Goal: Task Accomplishment & Management: Complete application form

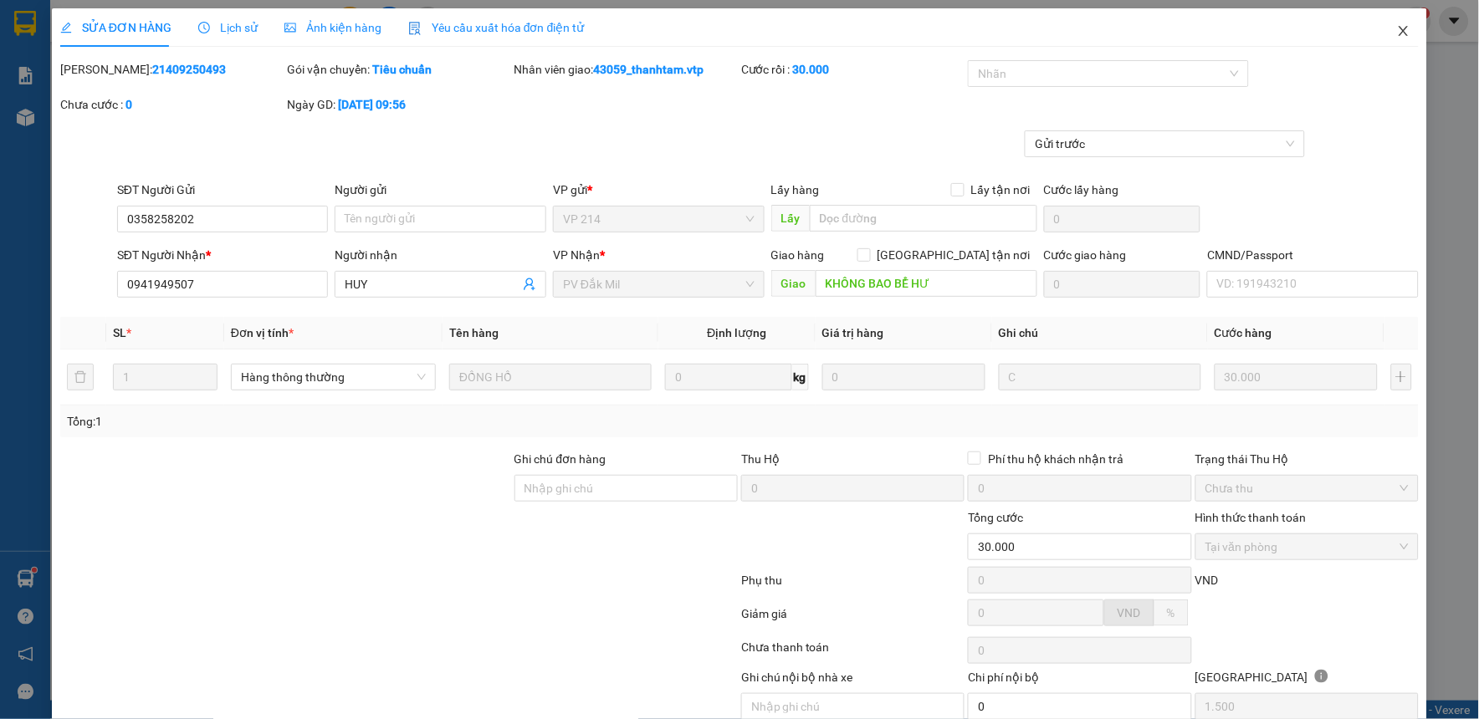
click at [1397, 29] on icon "close" at bounding box center [1403, 30] width 13 height 13
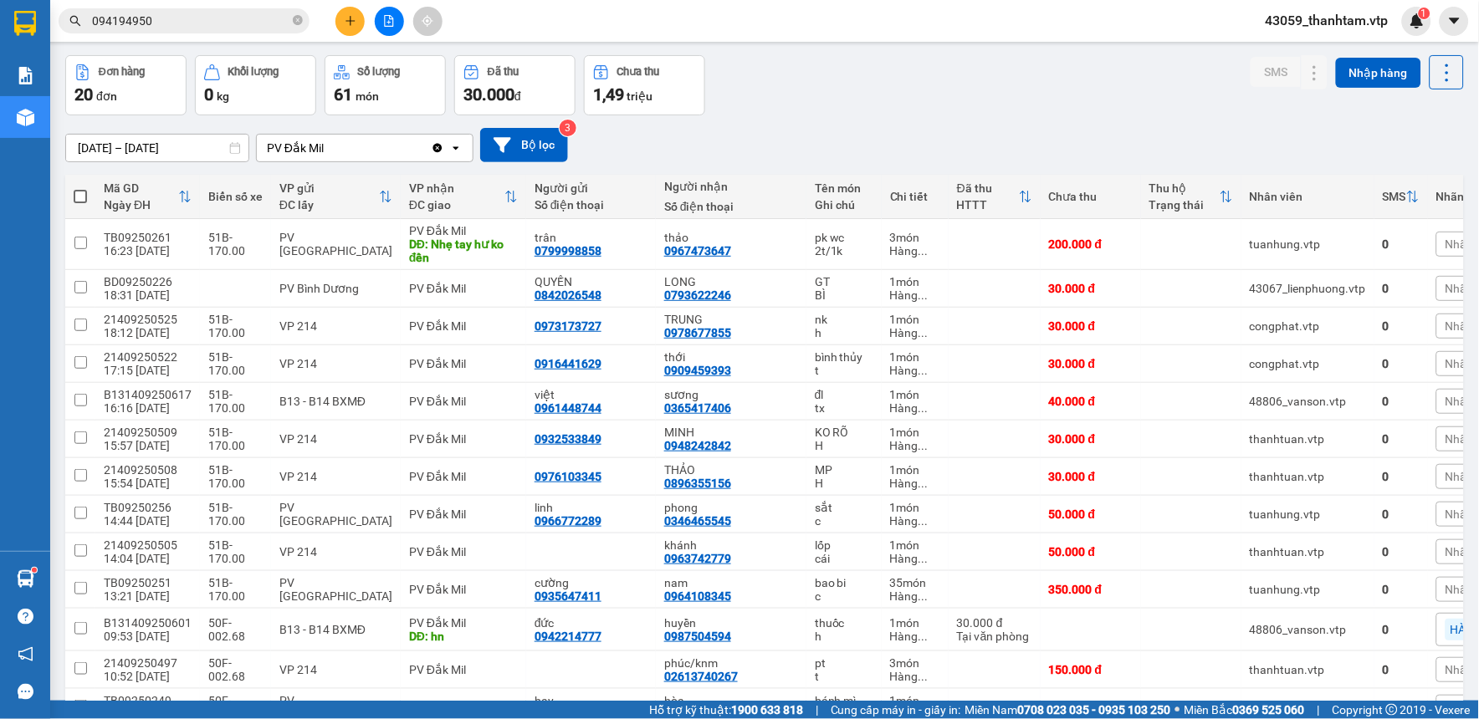
scroll to position [93, 0]
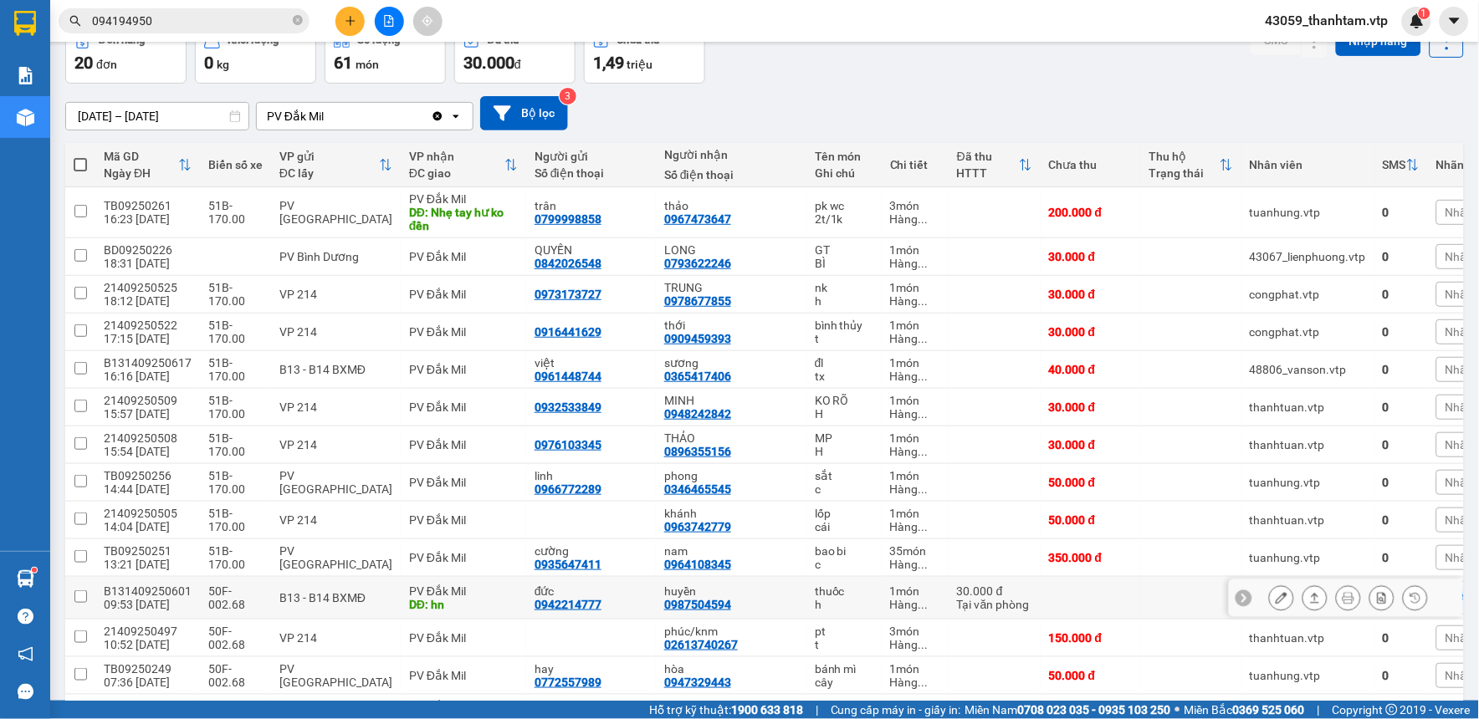
click at [1276, 599] on icon at bounding box center [1282, 598] width 12 height 12
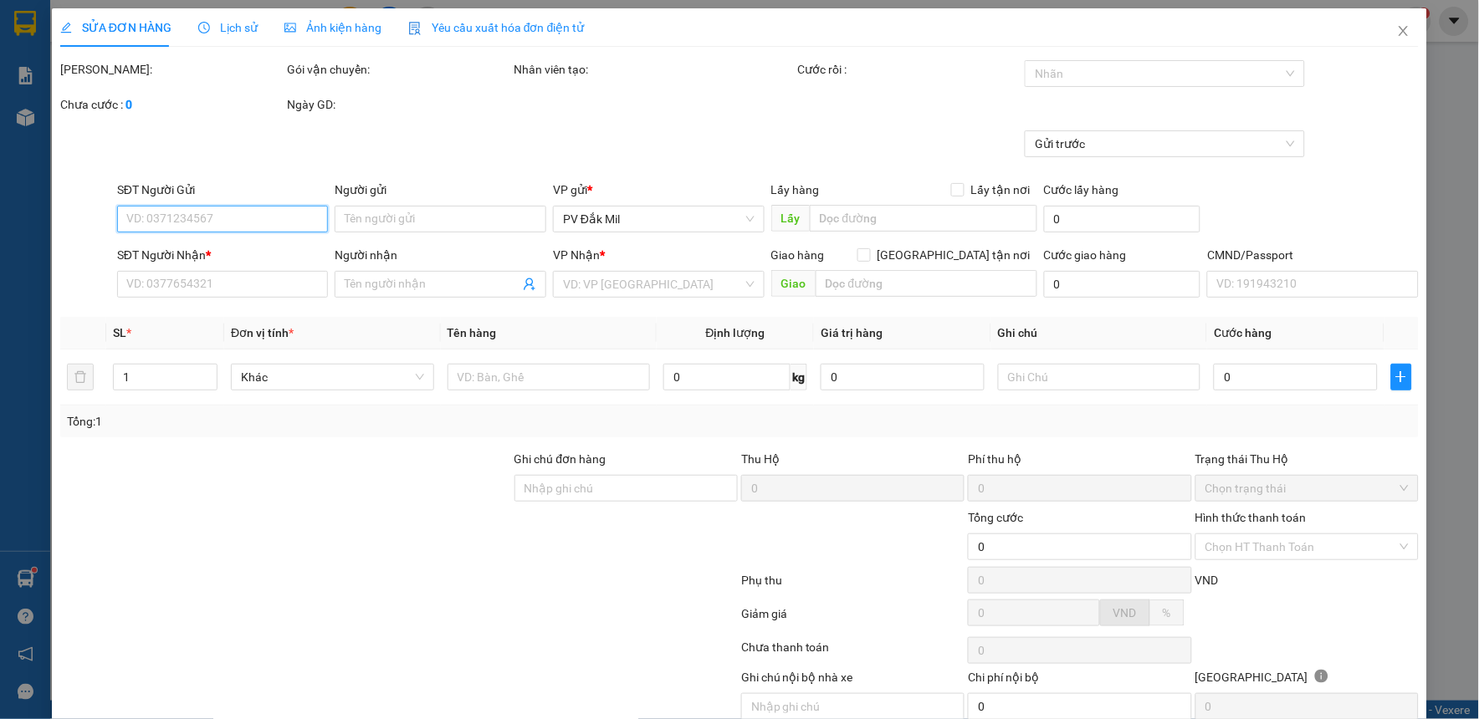
type input "1.500"
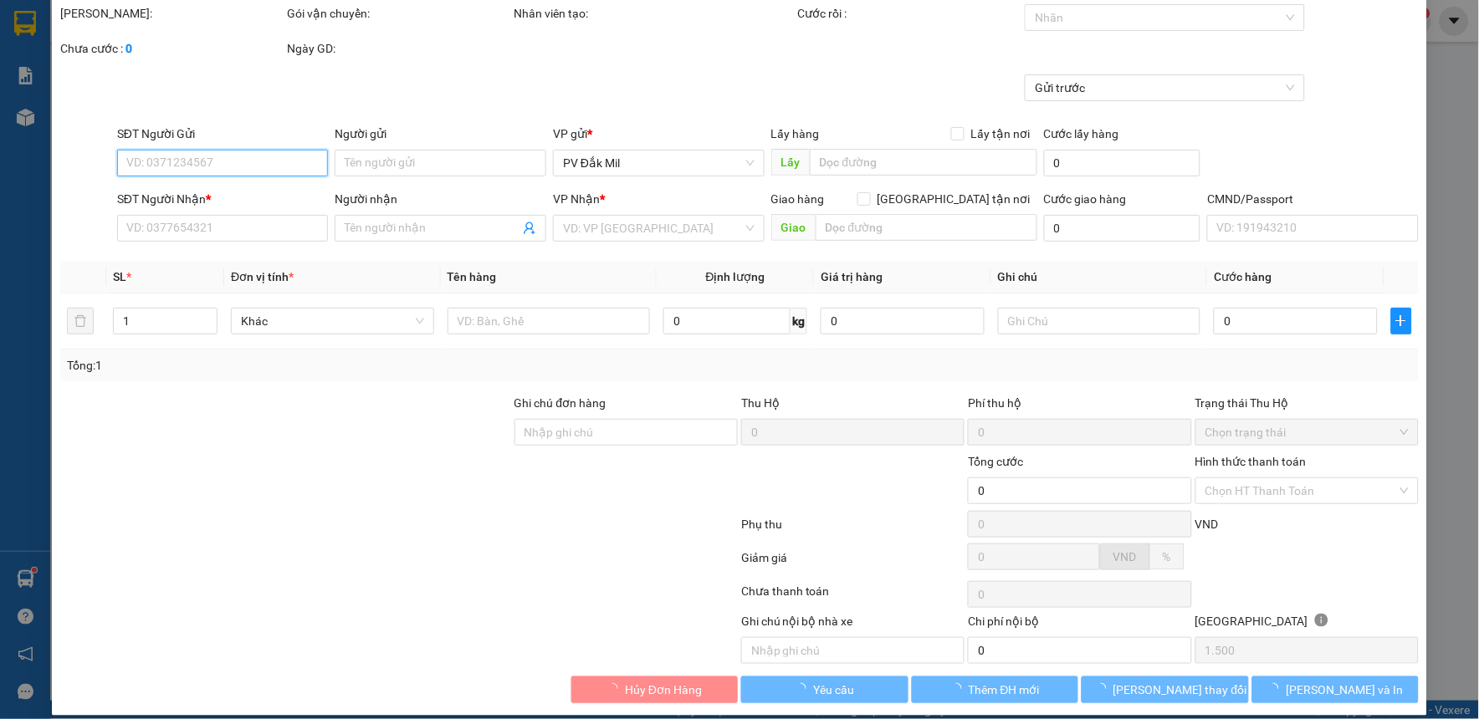
type input "0942214777"
type input "đức"
type input "0987504594"
type input "huyền"
type input "hn"
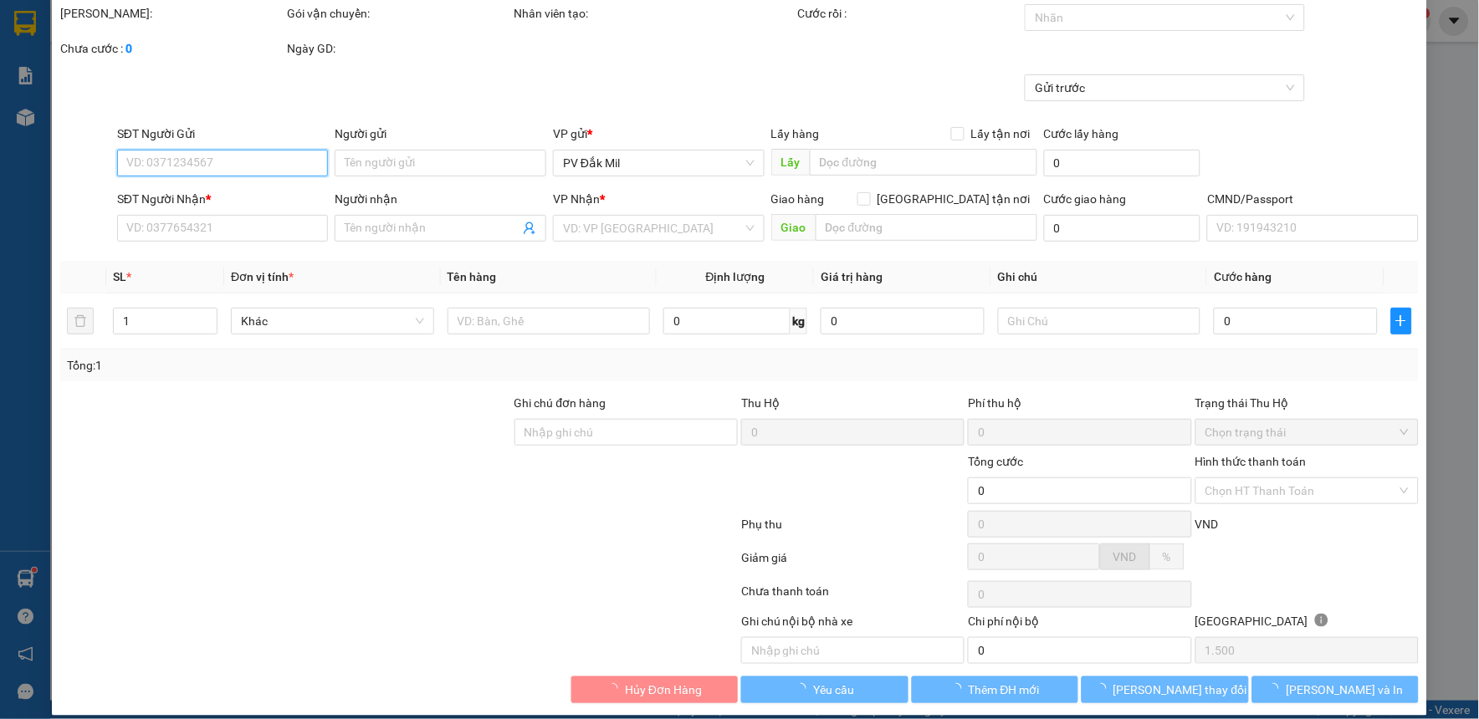
type input "30.000"
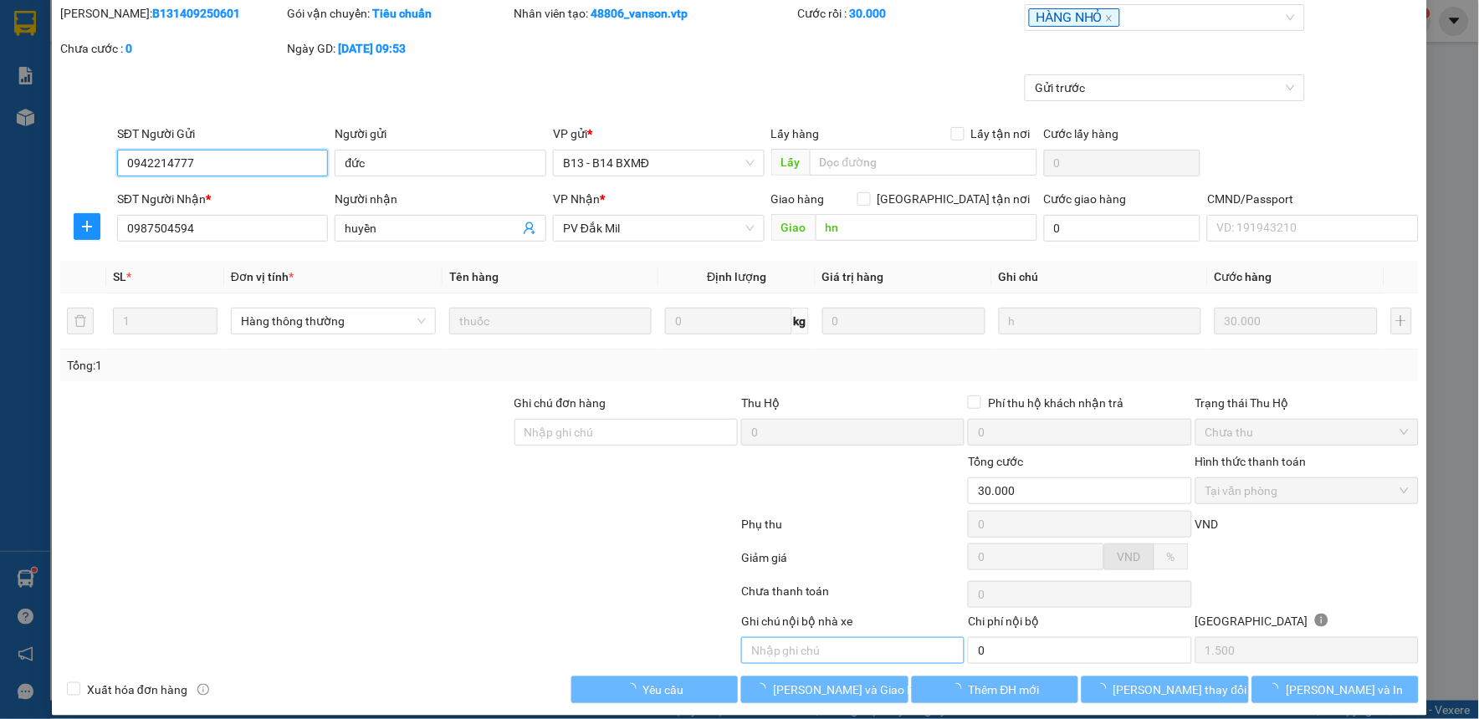
scroll to position [73, 0]
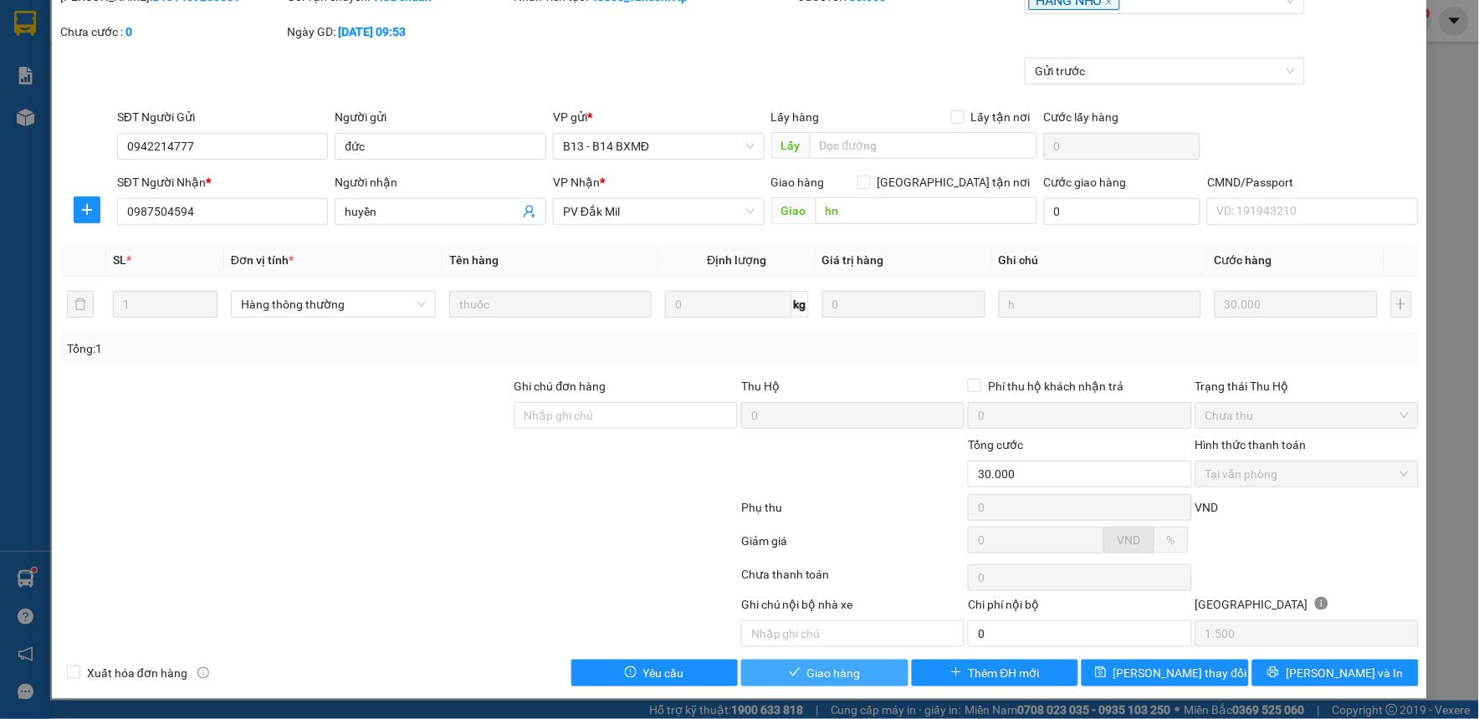
click at [826, 678] on span "Giao hàng" at bounding box center [834, 673] width 54 height 18
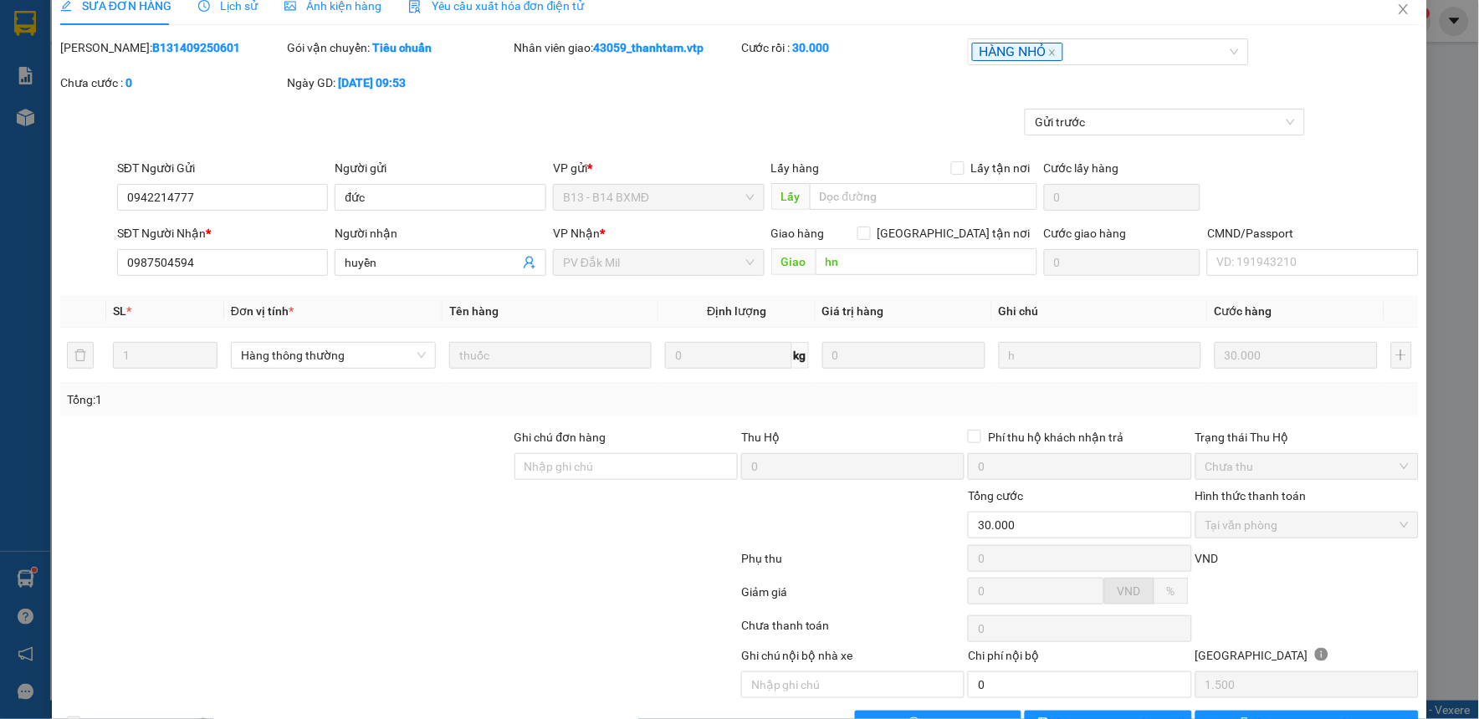
scroll to position [0, 0]
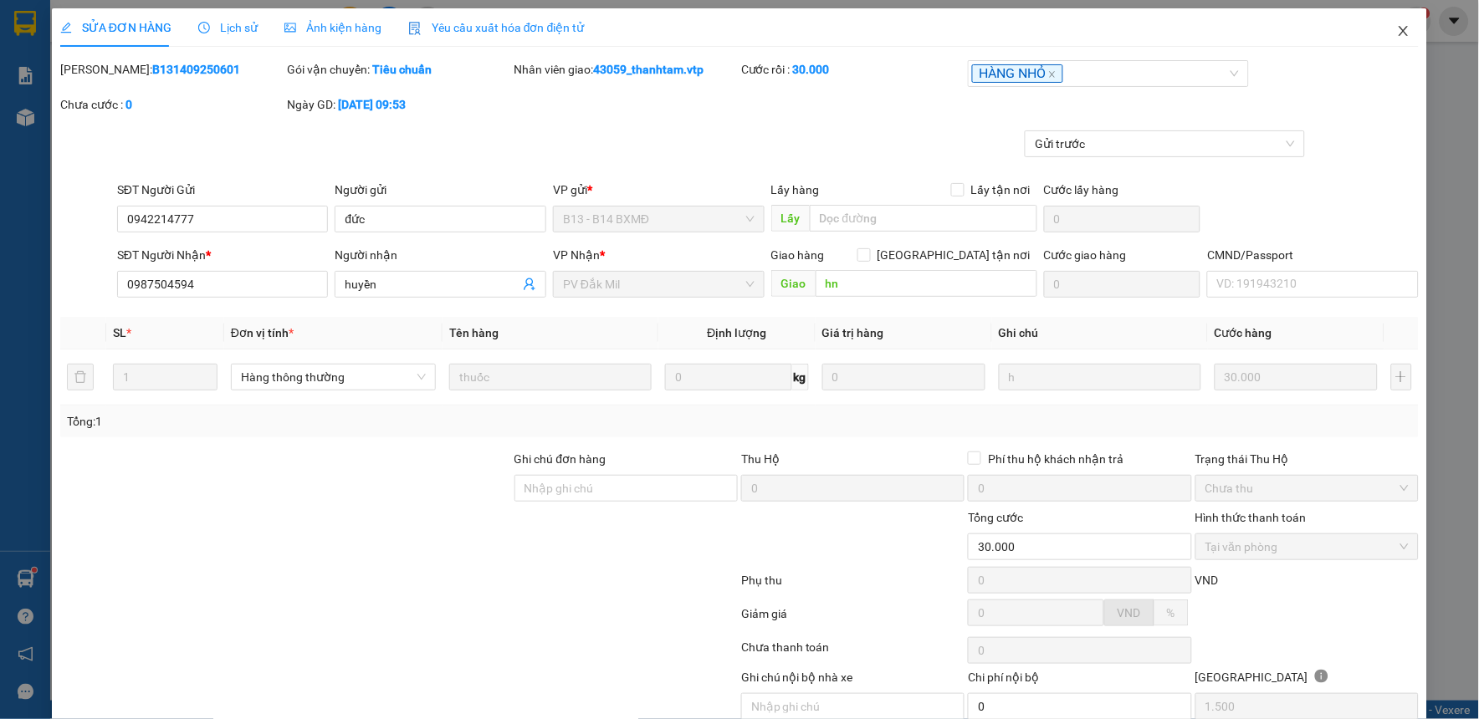
click at [1397, 36] on icon "close" at bounding box center [1403, 30] width 13 height 13
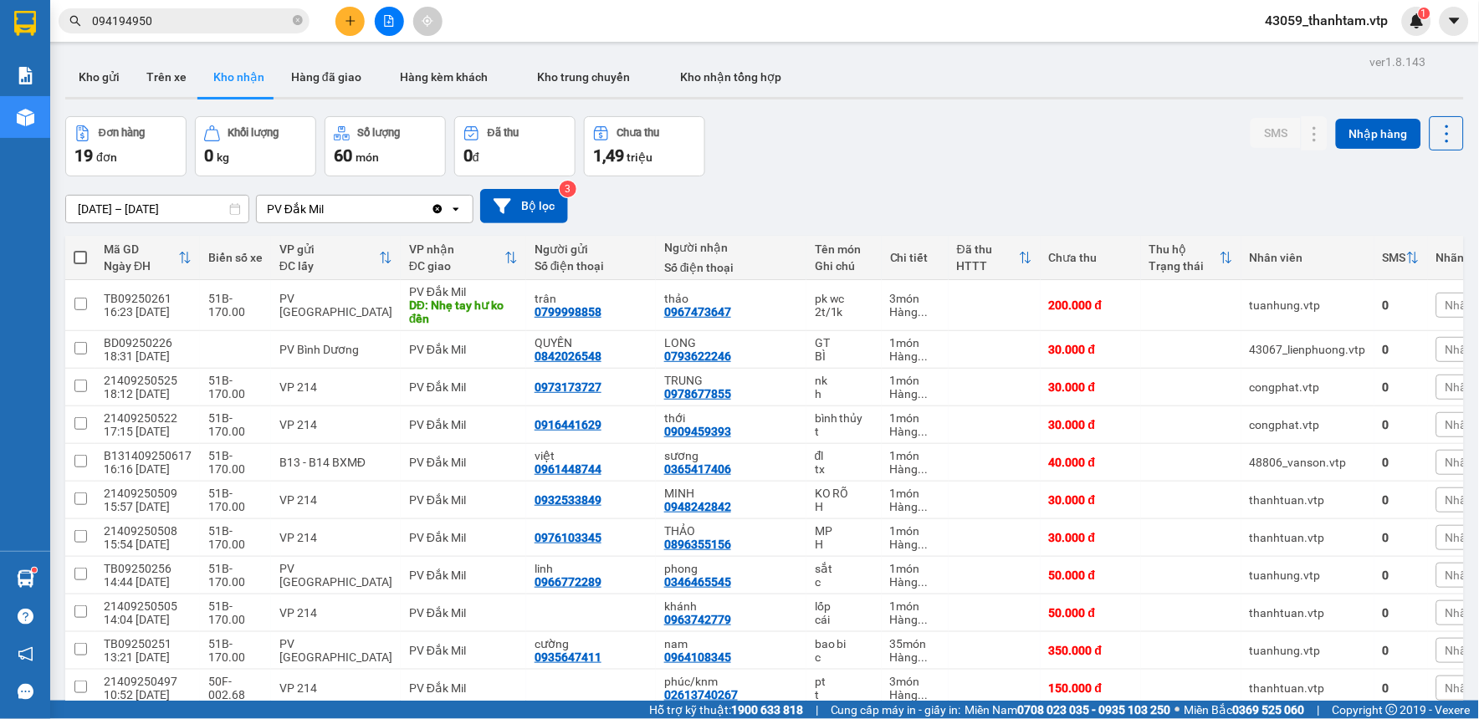
click at [1241, 248] on th "Nhân viên" at bounding box center [1307, 258] width 133 height 44
drag, startPoint x: 1153, startPoint y: 210, endPoint x: 1163, endPoint y: 160, distance: 51.2
click at [1156, 184] on div "[DATE] – [DATE] Press the down arrow key to interact with the calendar and sele…" at bounding box center [764, 206] width 1399 height 59
click at [1270, 463] on button at bounding box center [1281, 462] width 23 height 29
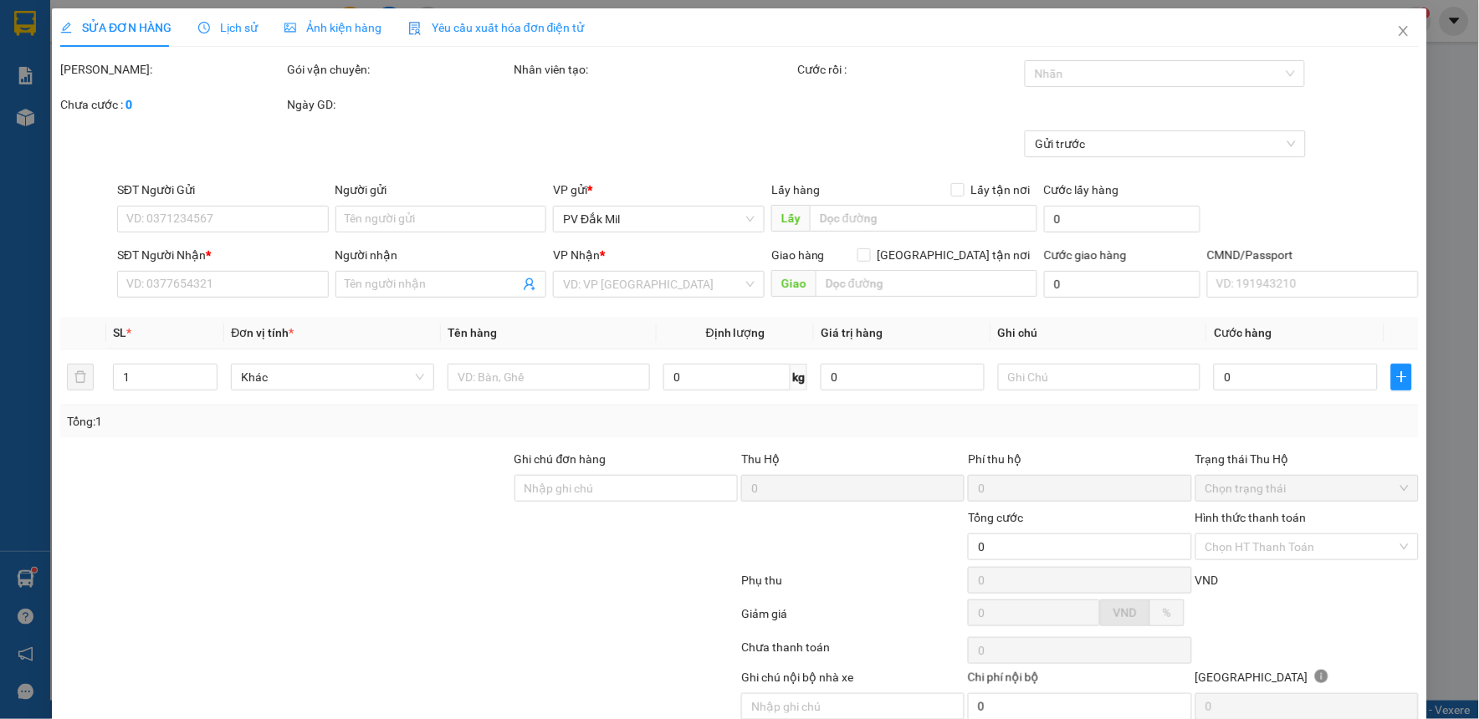
type input "2.000"
type input "0961448744"
type input "việt"
type input "0365417406"
type input "sương"
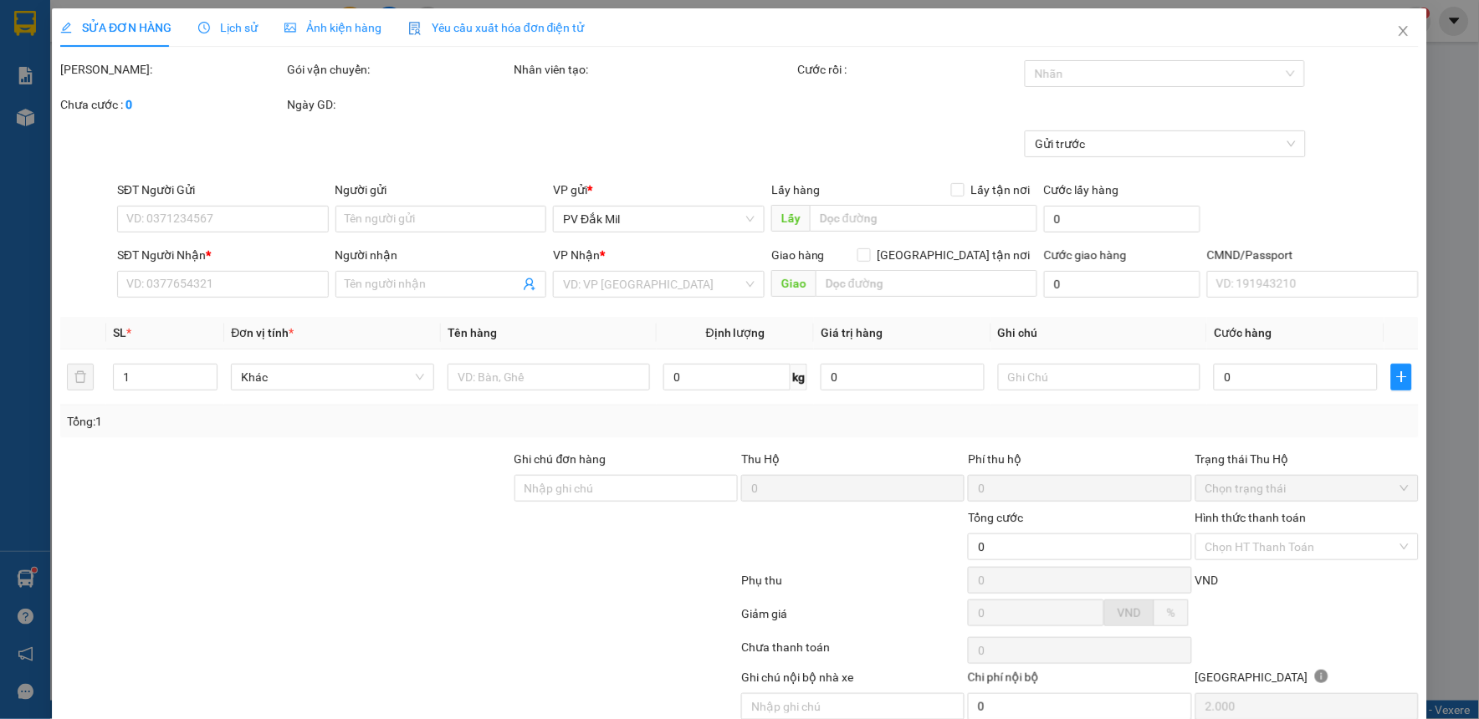
type input "40.000"
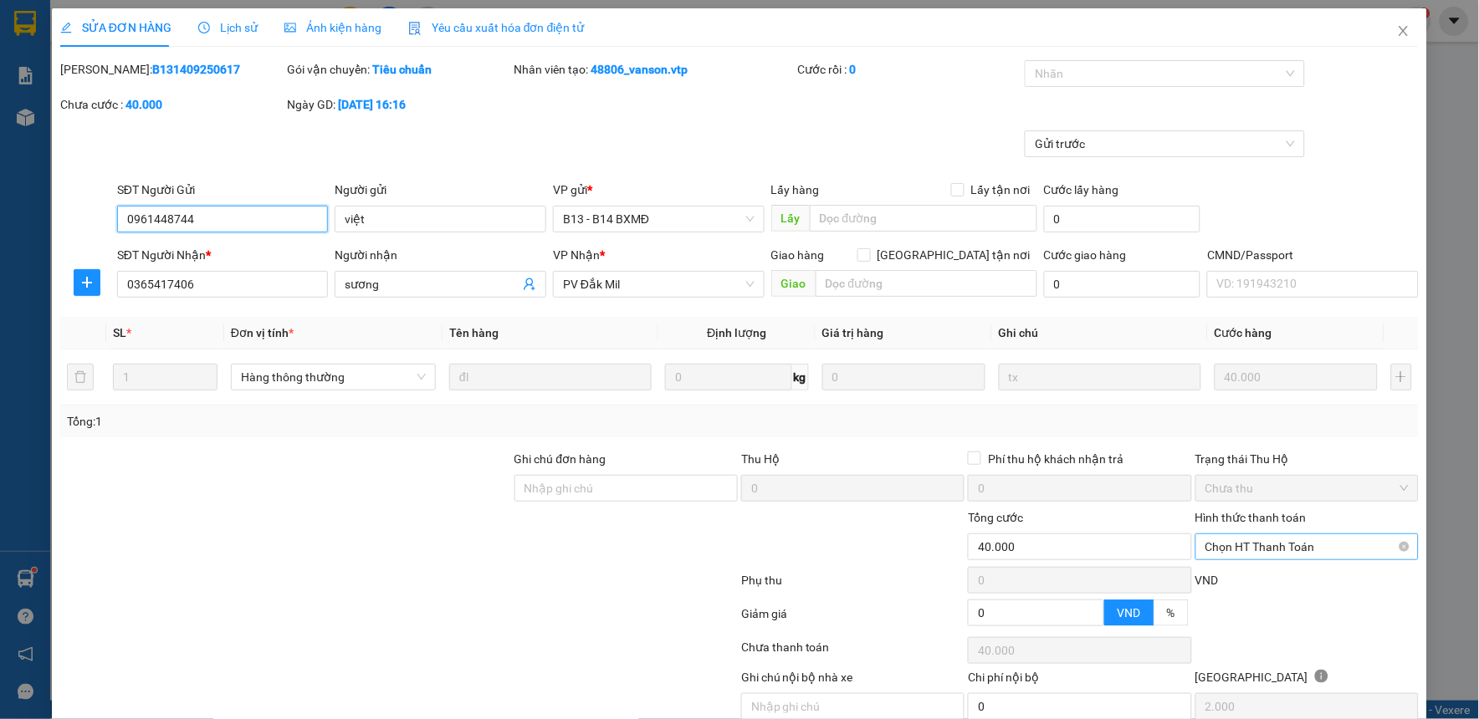
click at [1226, 542] on span "Chọn HT Thanh Toán" at bounding box center [1306, 547] width 203 height 25
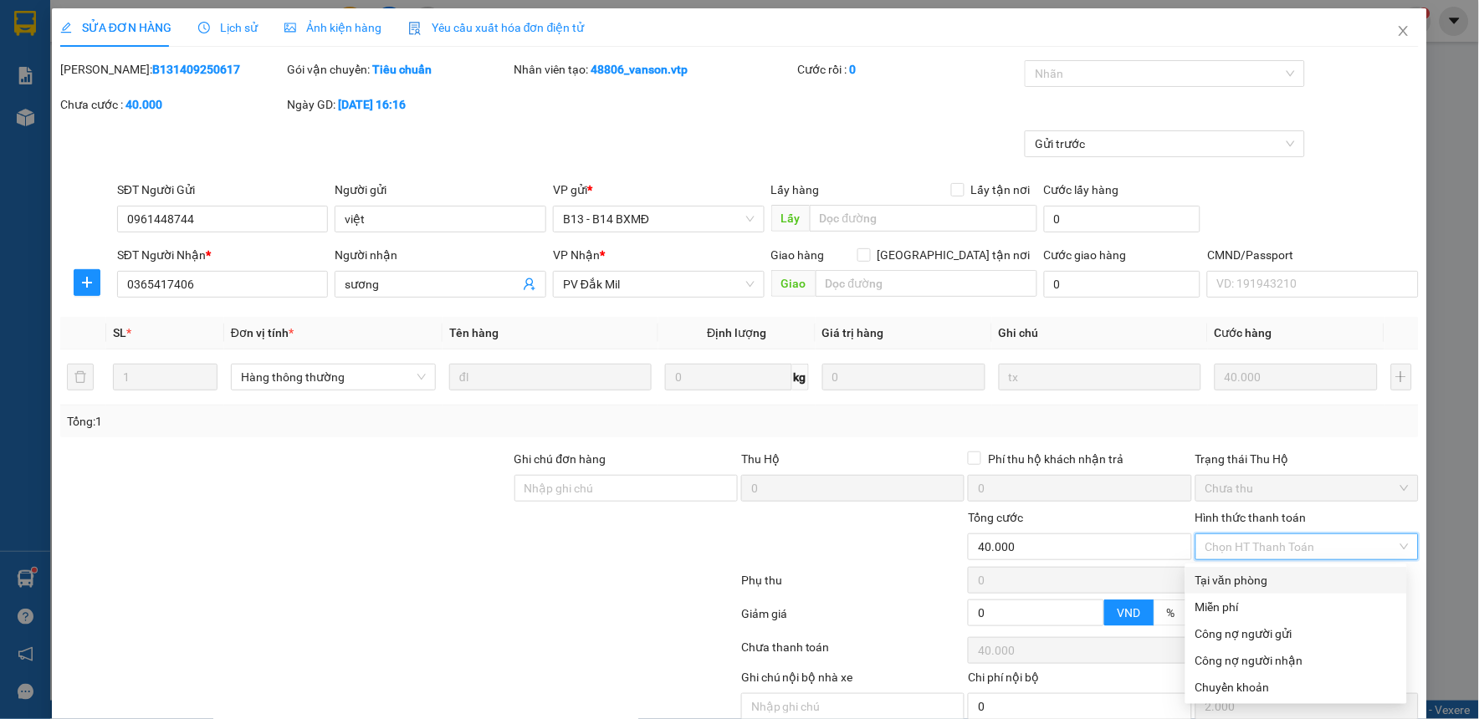
click at [1221, 577] on div "Tại văn phòng" at bounding box center [1296, 580] width 202 height 18
type input "0"
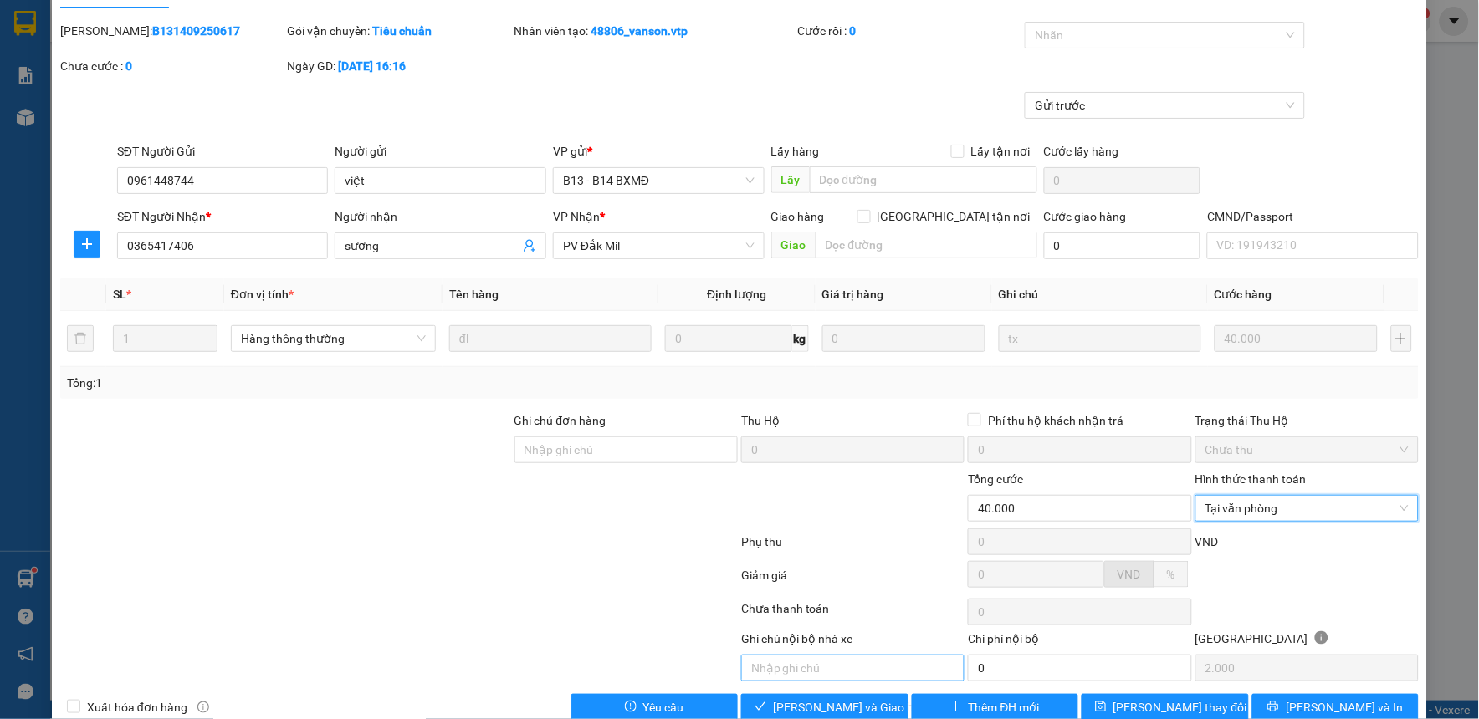
scroll to position [73, 0]
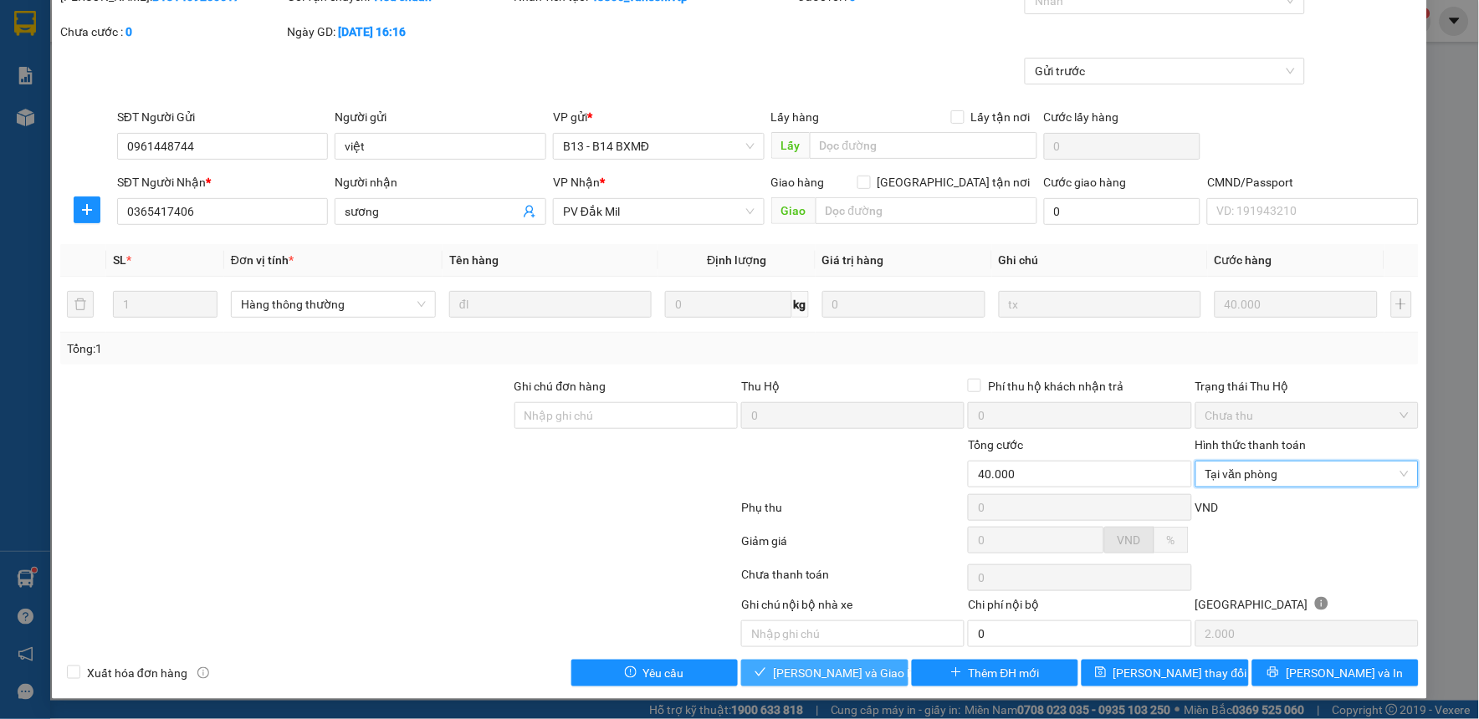
click at [837, 668] on span "[PERSON_NAME] và Giao hàng" at bounding box center [853, 673] width 161 height 18
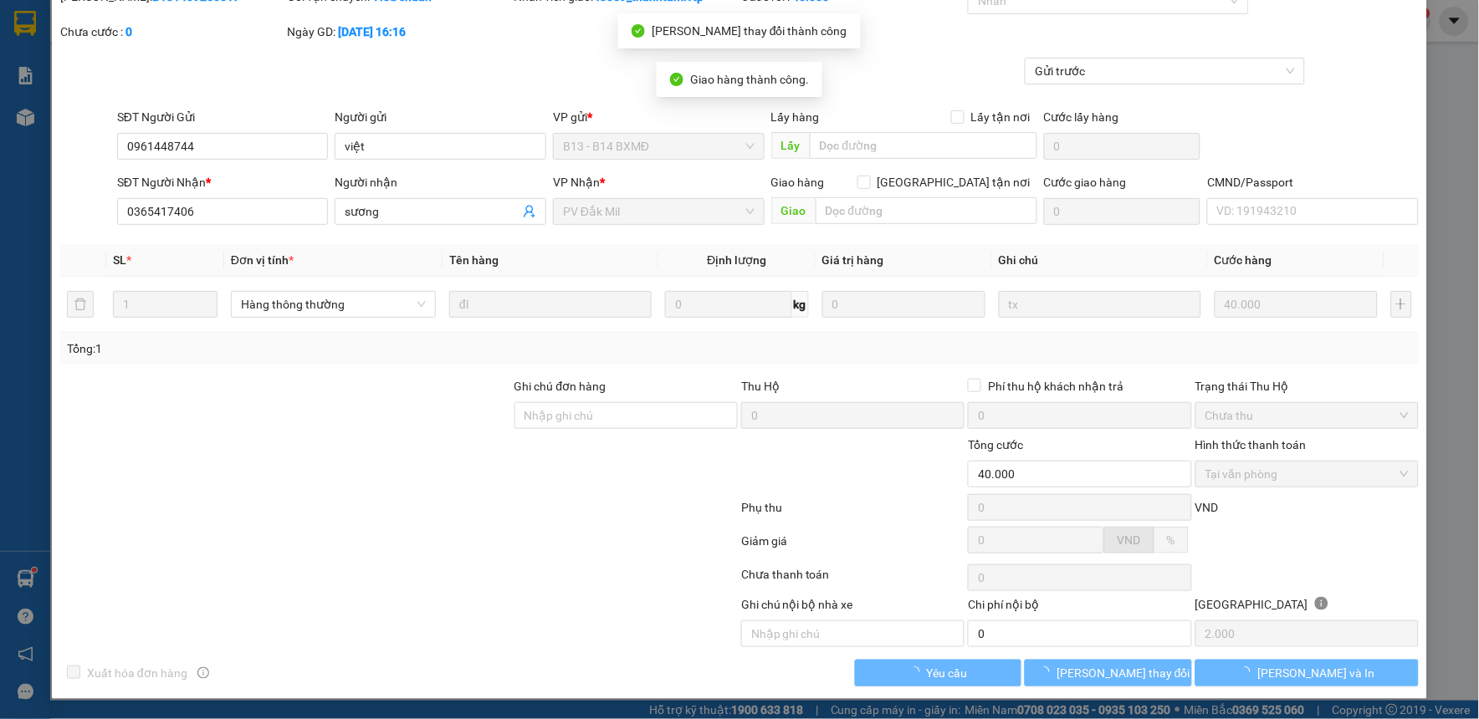
scroll to position [0, 0]
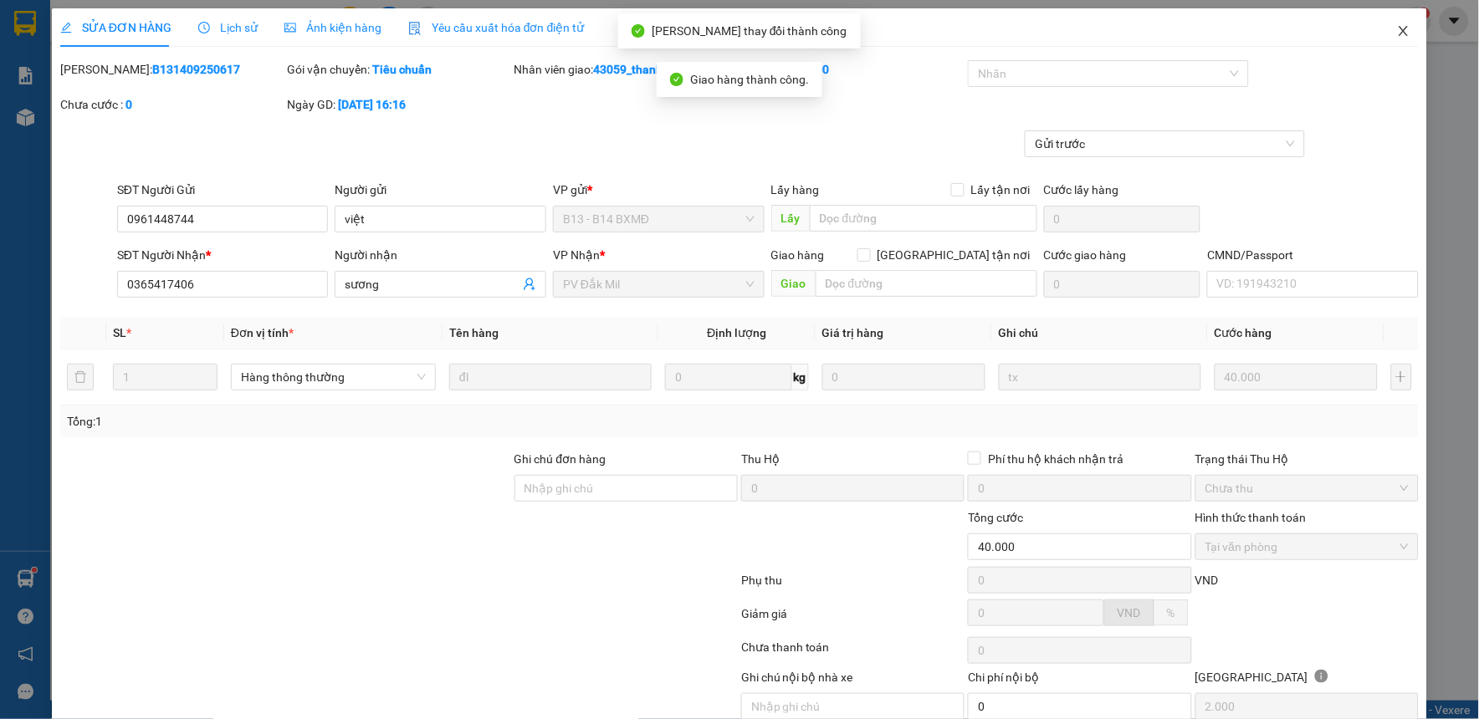
click at [1392, 20] on span "Close" at bounding box center [1403, 31] width 47 height 47
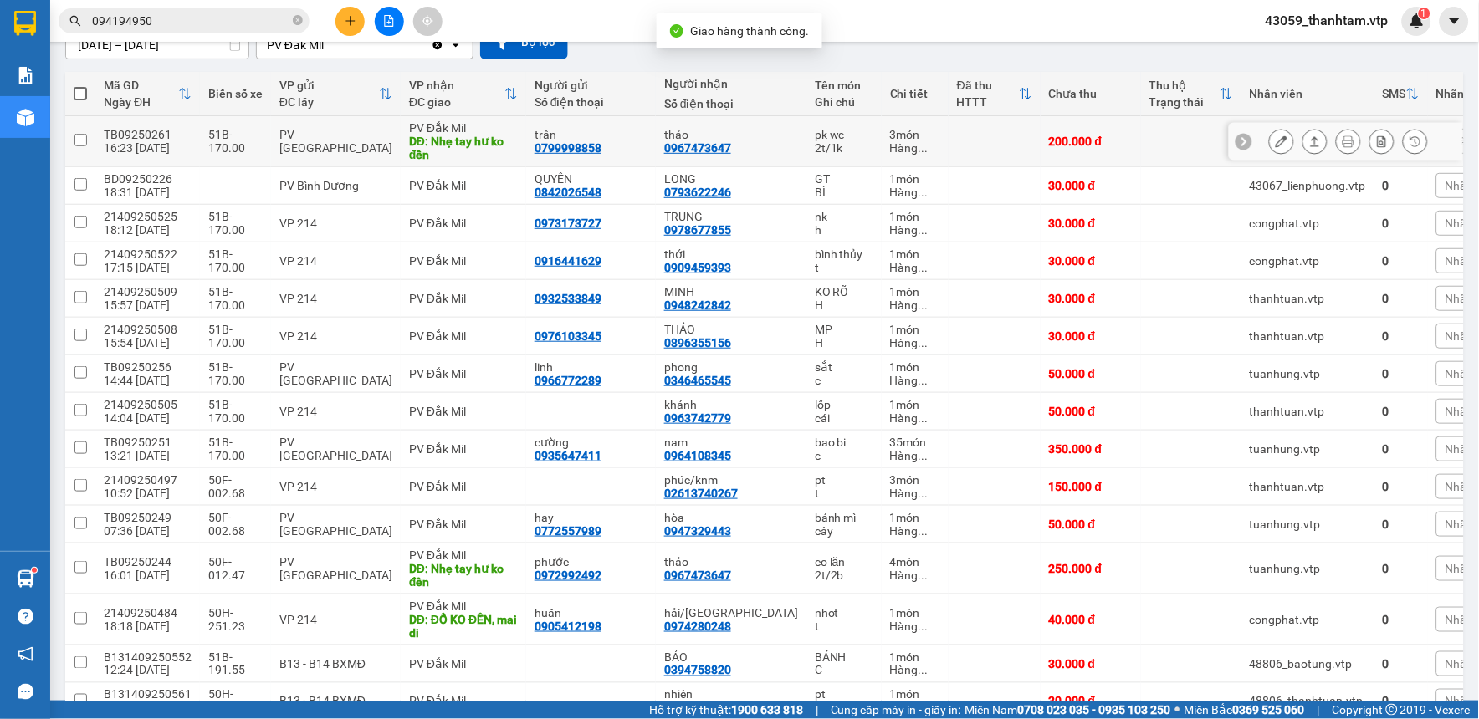
scroll to position [186, 0]
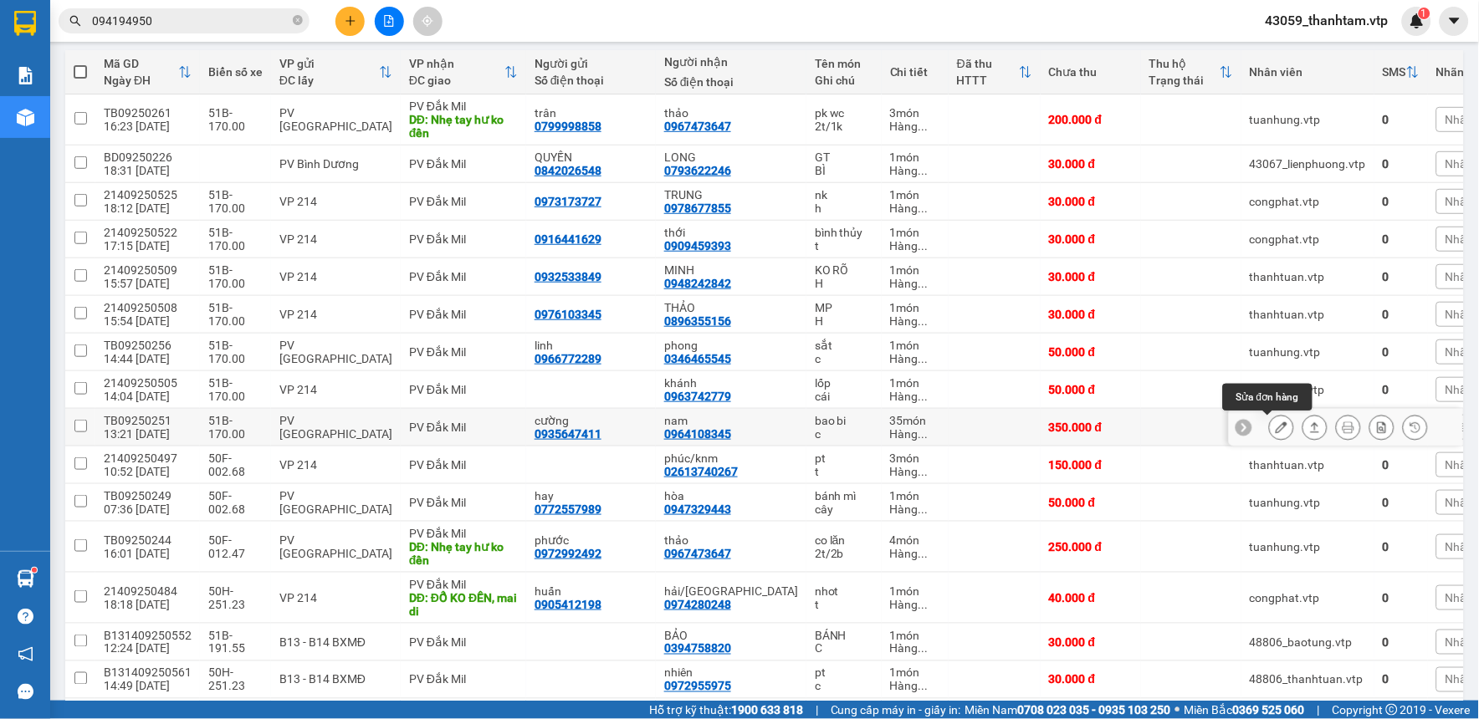
click at [1270, 422] on button at bounding box center [1281, 427] width 23 height 29
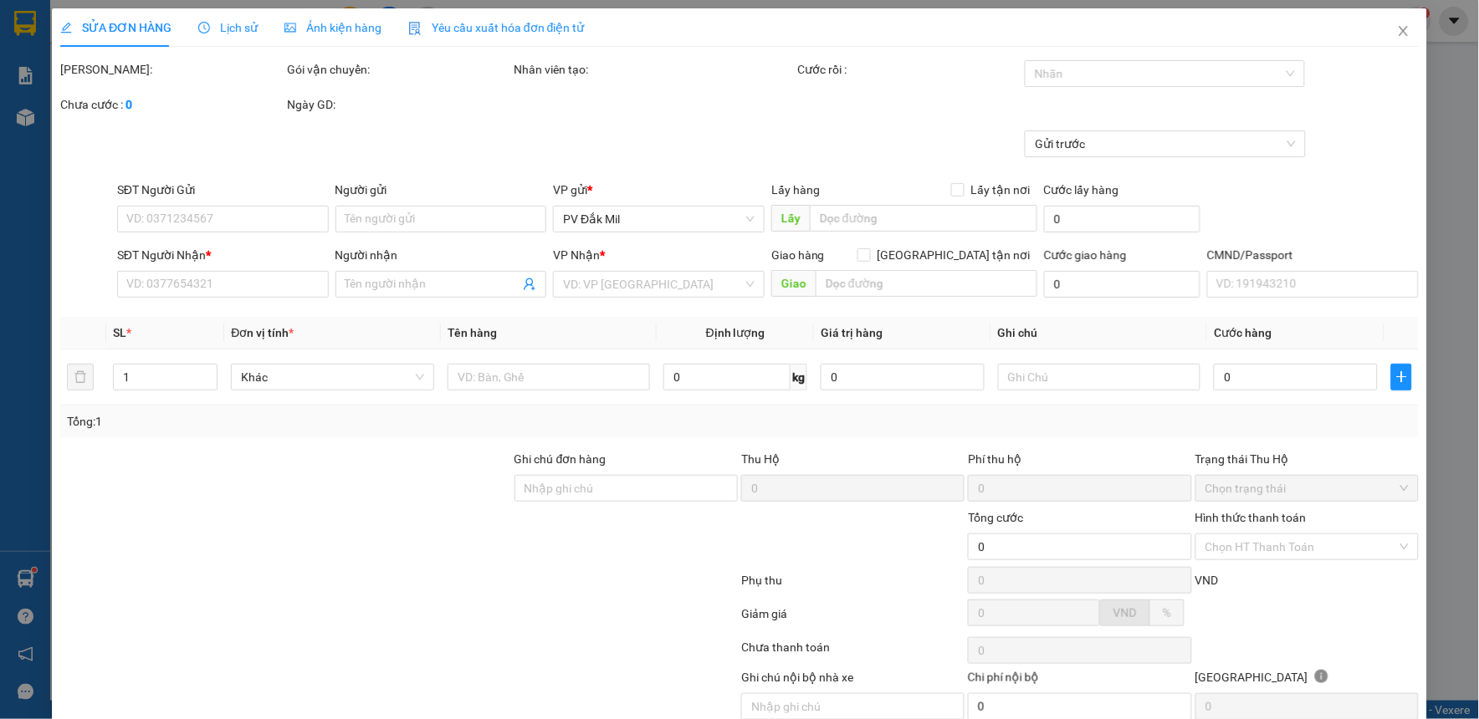
type input "0935647411"
type input "cường"
type input "0964108345"
type input "nam"
type input "350.000"
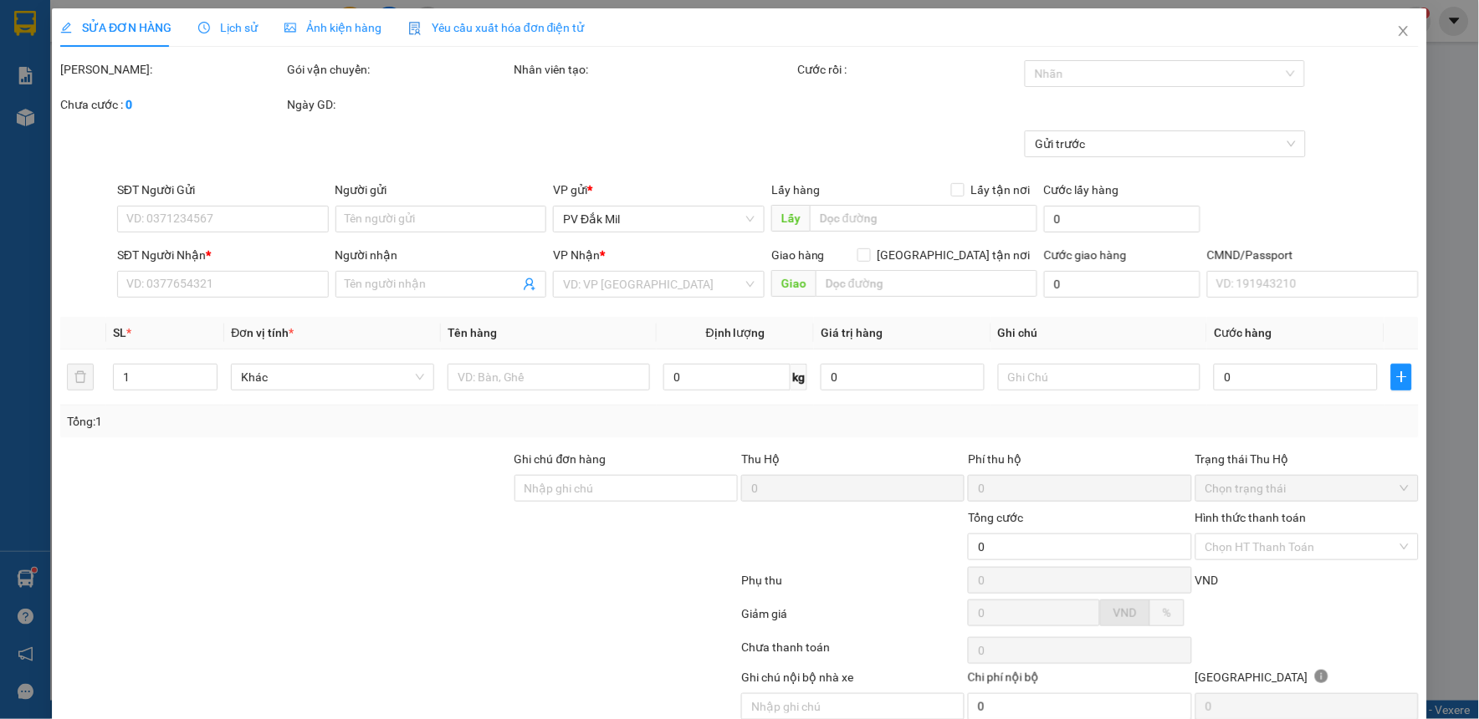
type input "350.000"
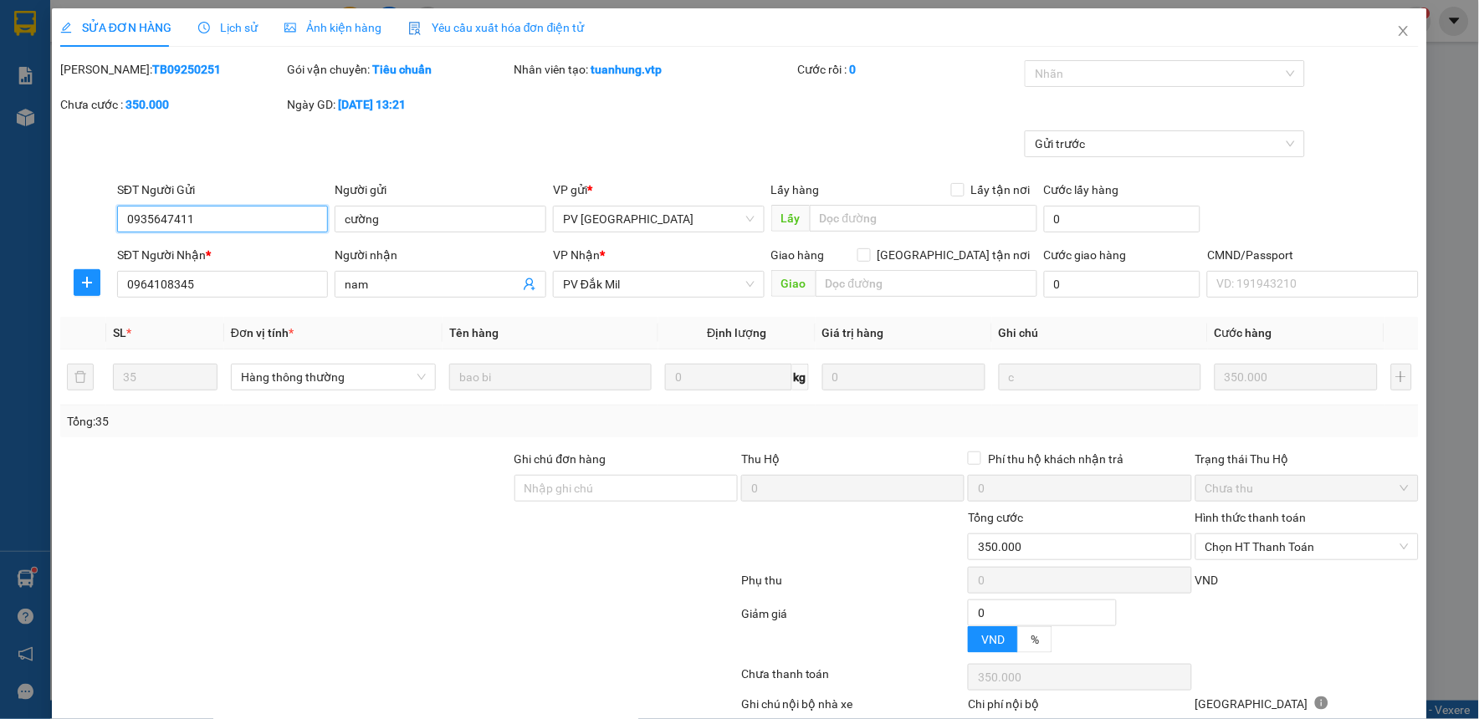
type input "17.500"
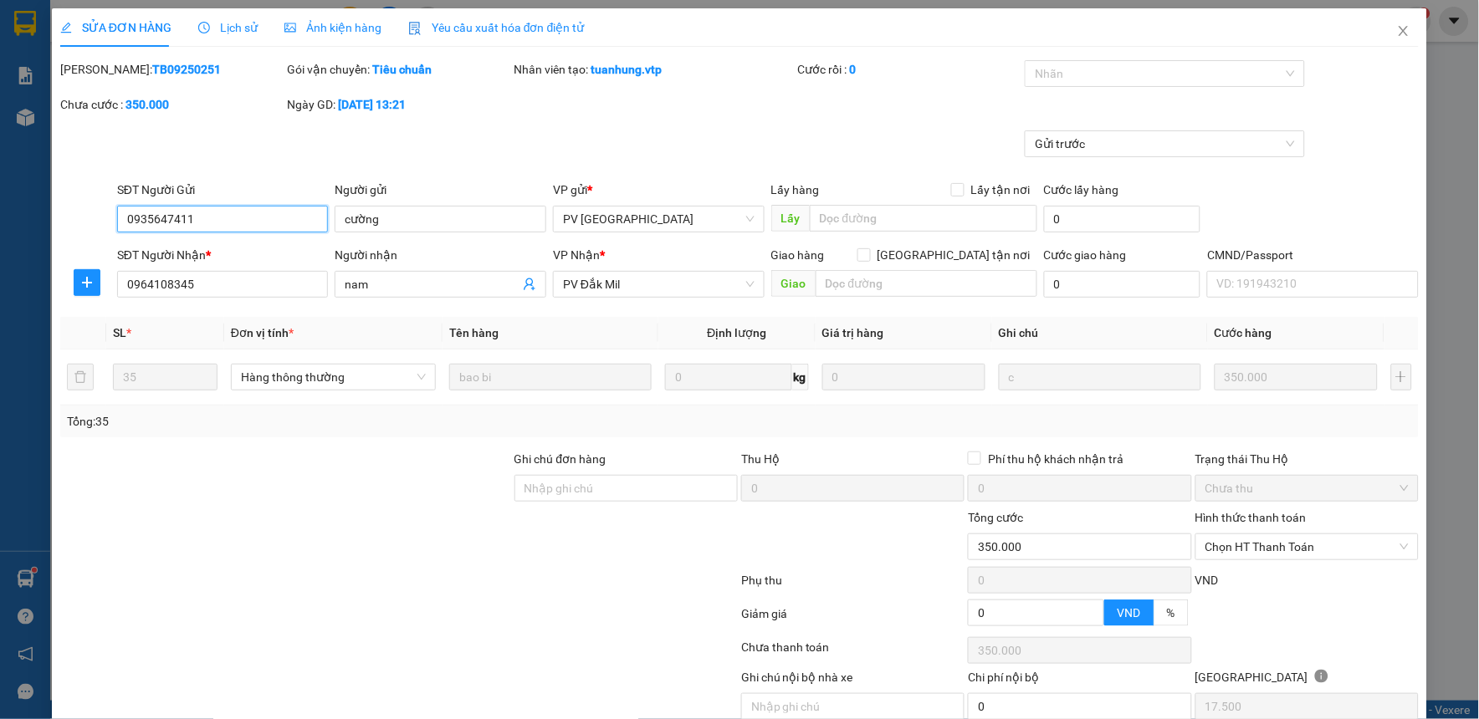
scroll to position [73, 0]
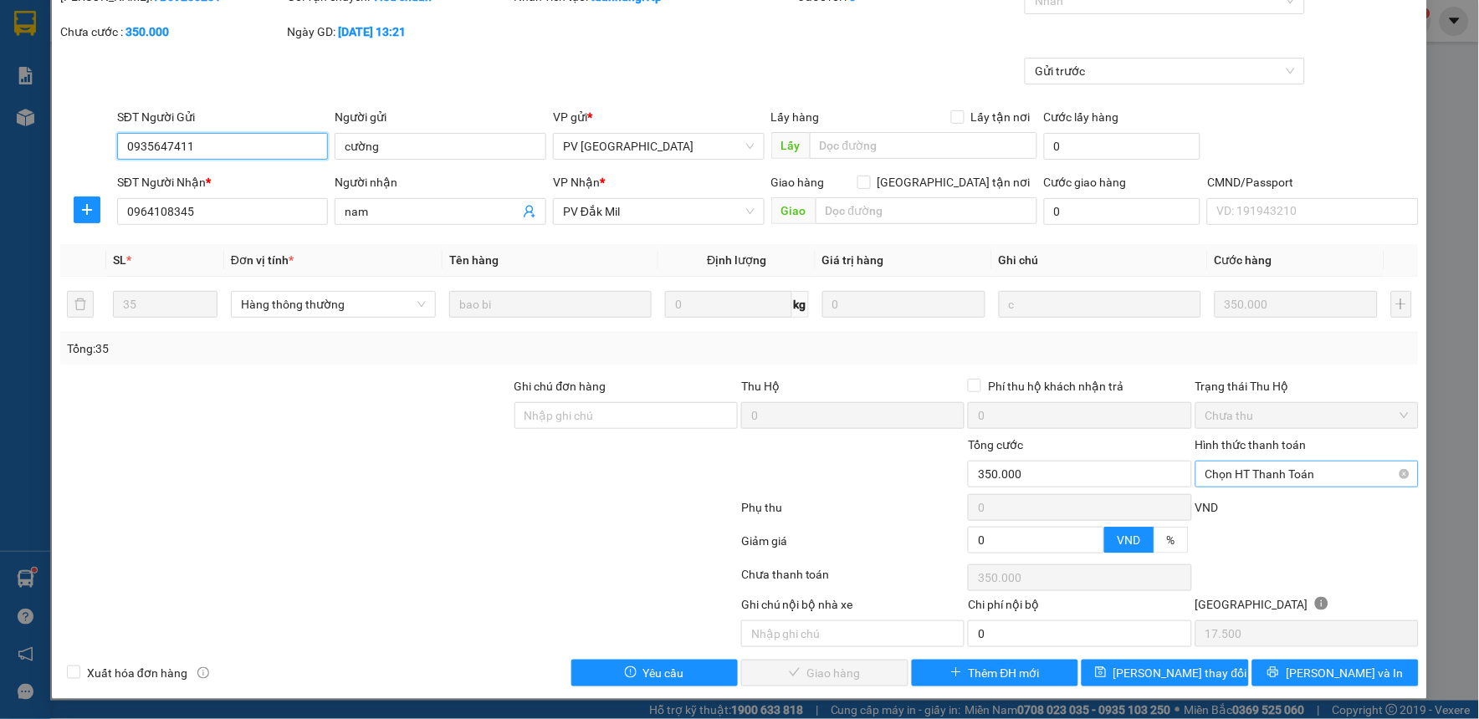
click at [1277, 478] on span "Chọn HT Thanh Toán" at bounding box center [1306, 474] width 203 height 25
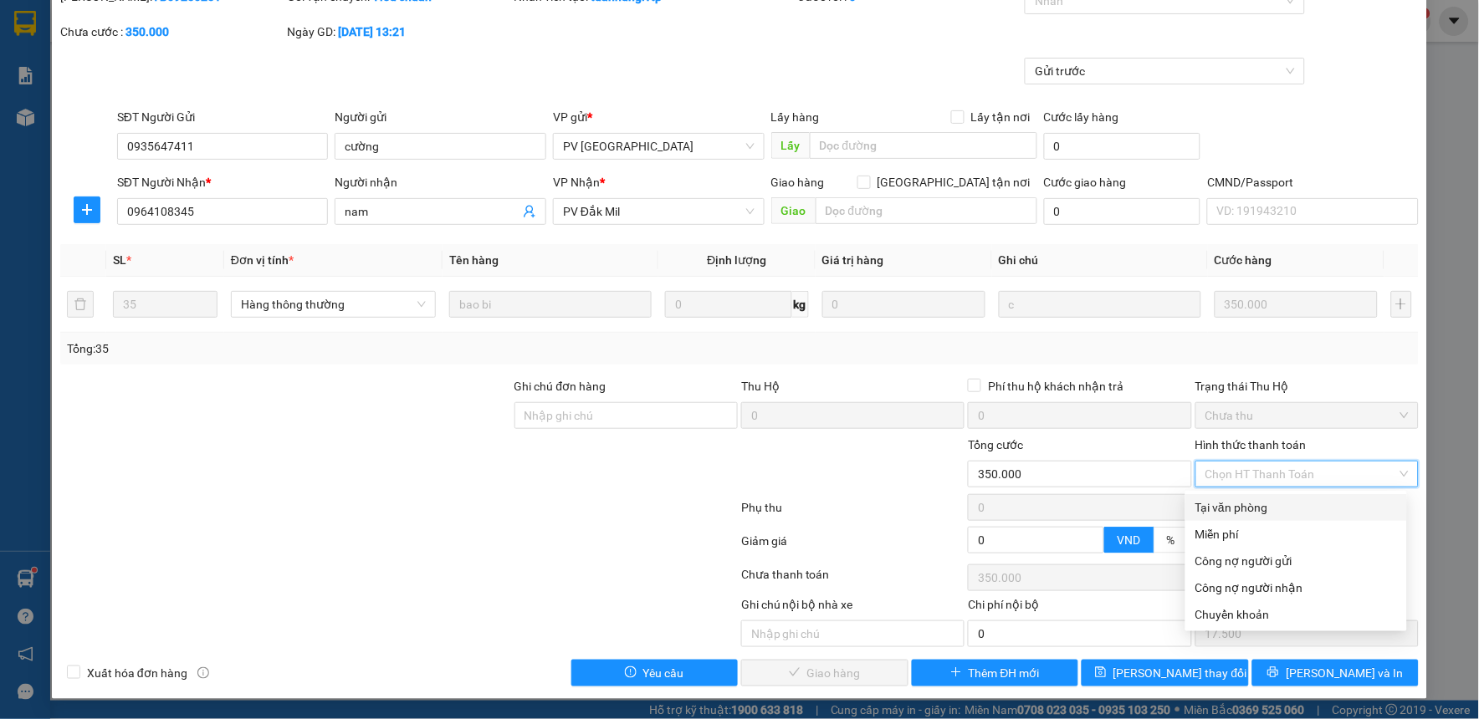
click at [1272, 512] on div "Tại văn phòng" at bounding box center [1296, 508] width 202 height 18
type input "0"
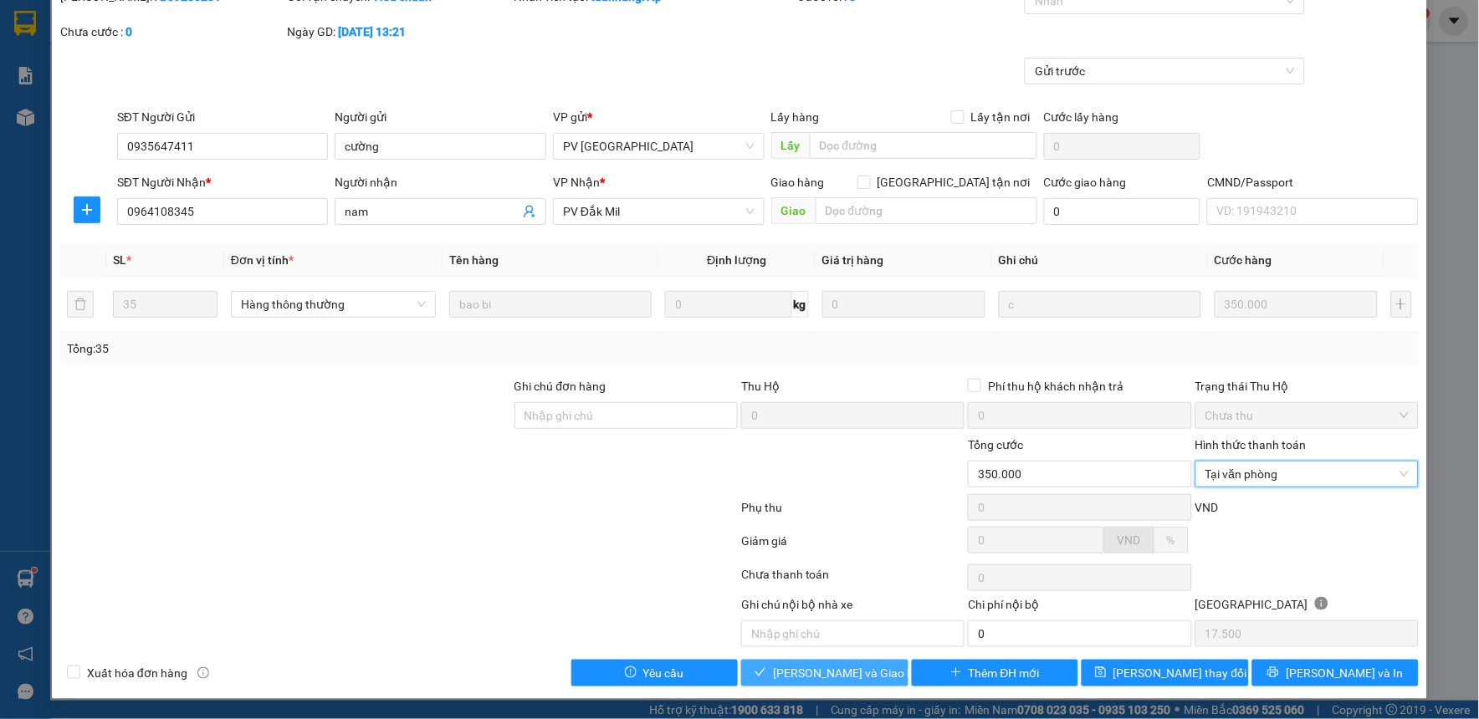
click at [847, 669] on span "[PERSON_NAME] và Giao hàng" at bounding box center [853, 673] width 161 height 18
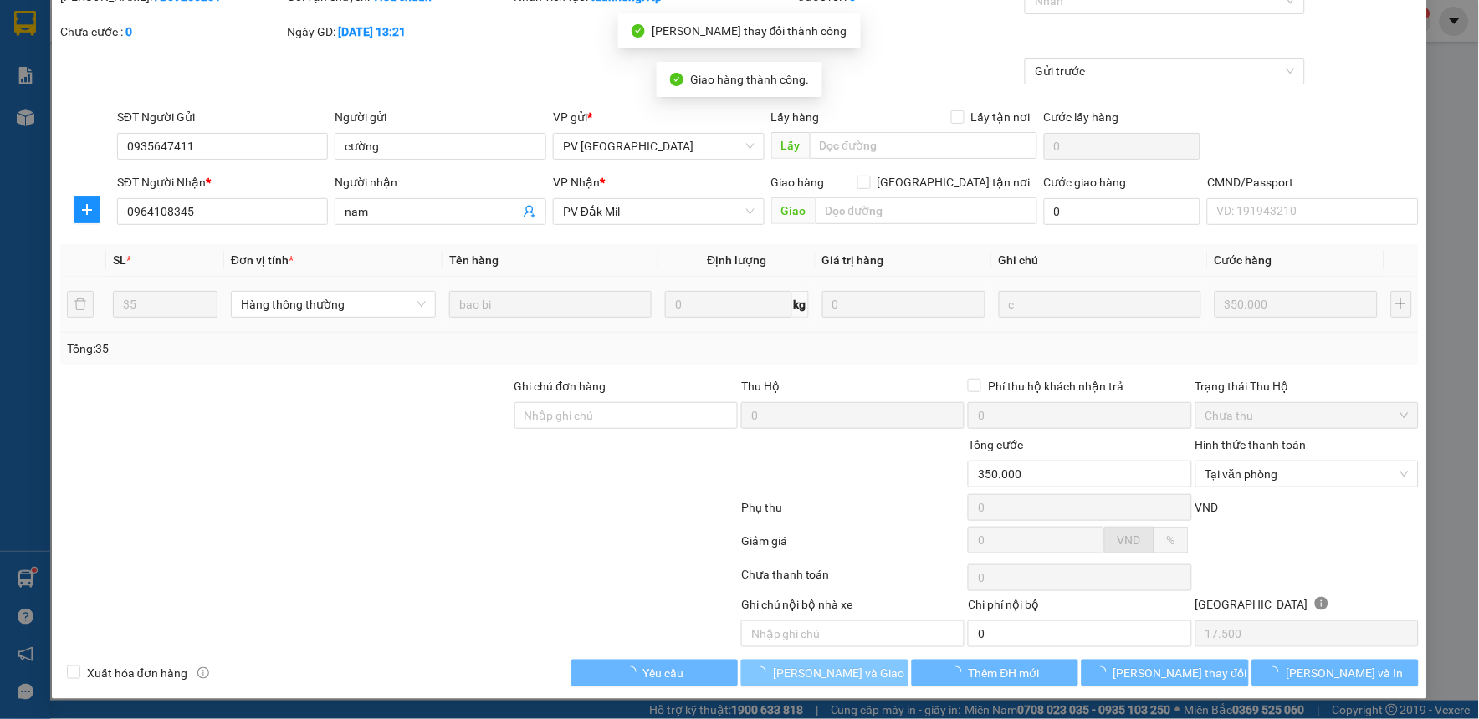
scroll to position [0, 0]
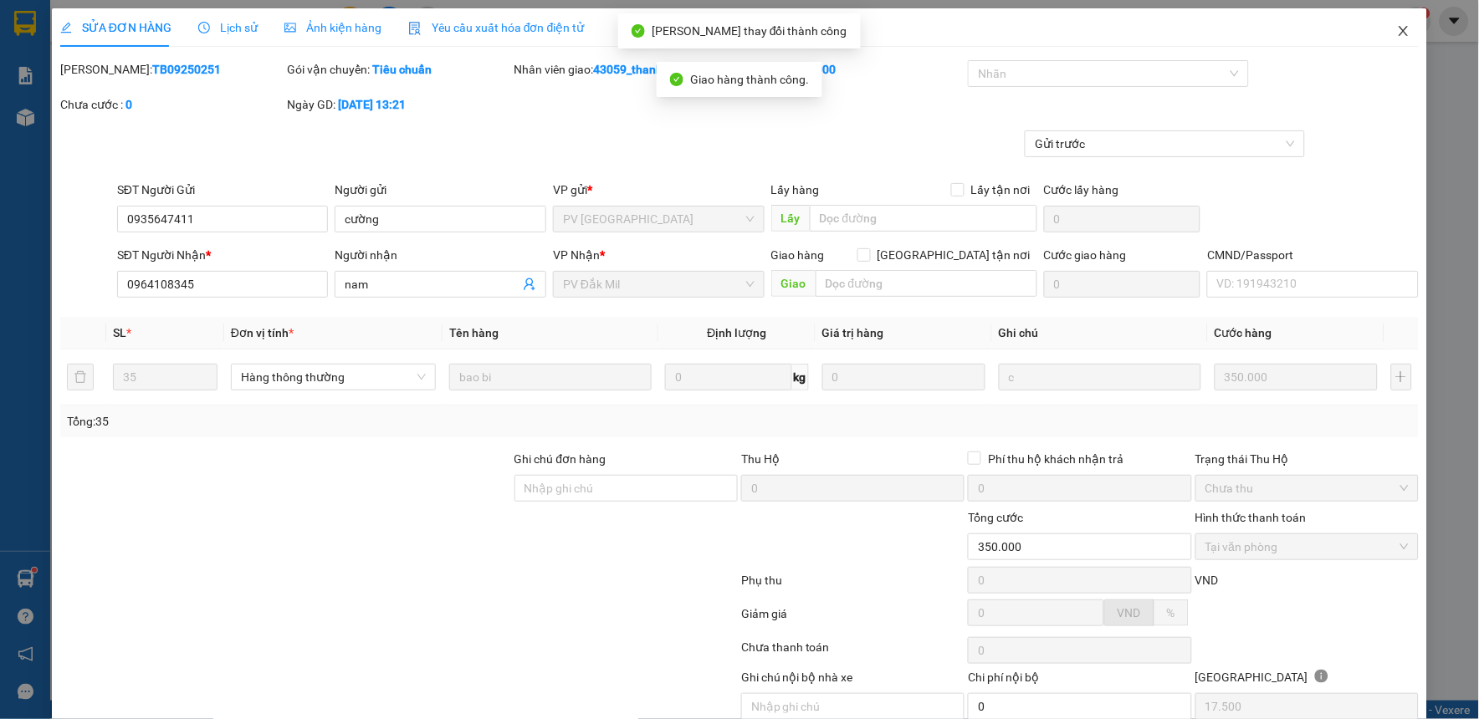
click at [1397, 27] on icon "close" at bounding box center [1403, 30] width 13 height 13
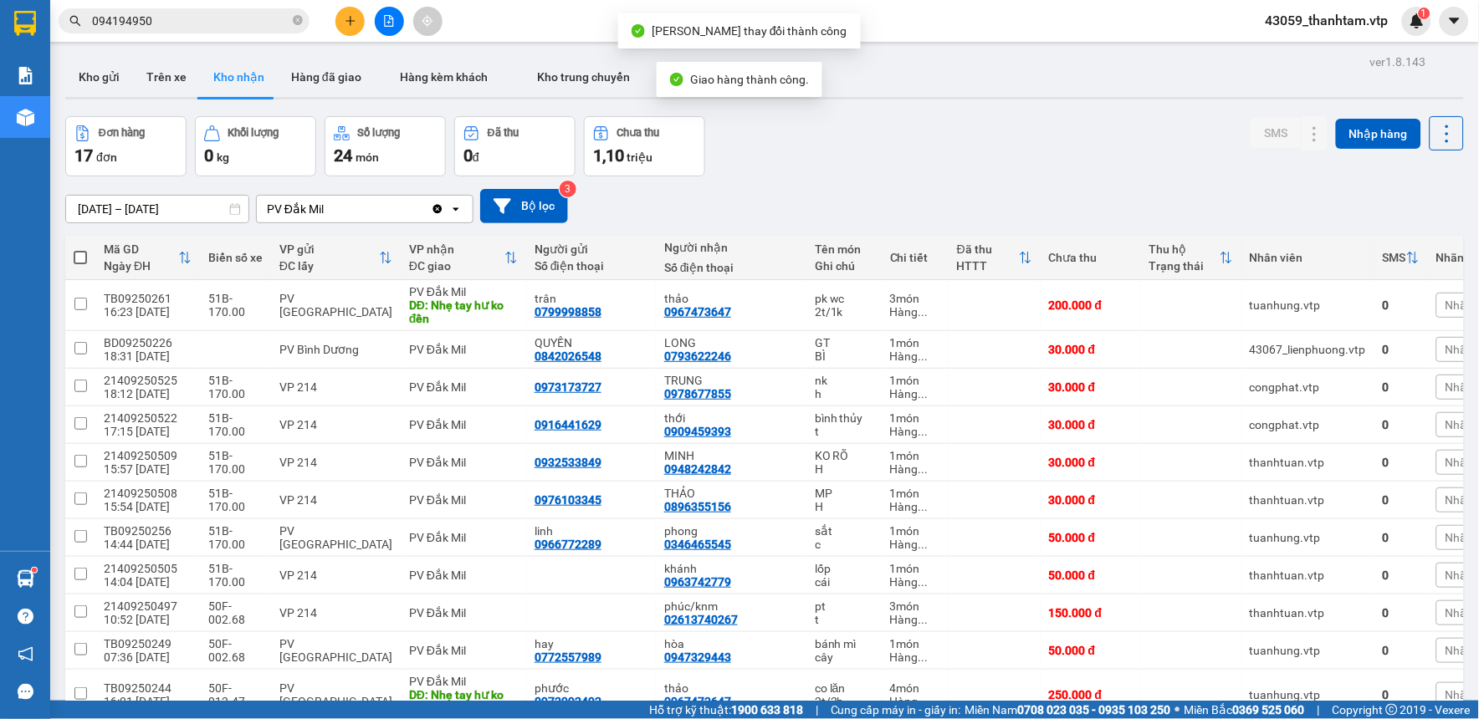
click at [264, 14] on input "094194950" at bounding box center [190, 21] width 197 height 18
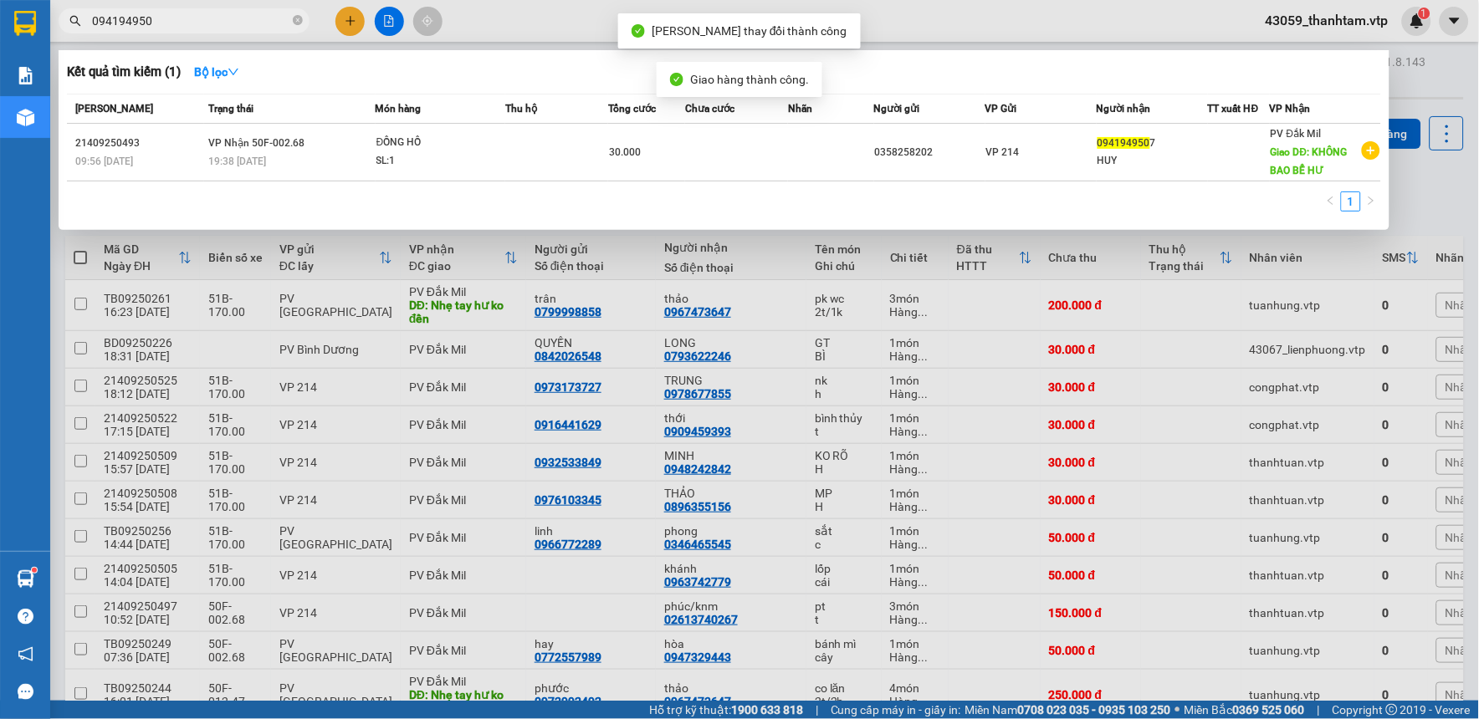
click at [264, 14] on input "094194950" at bounding box center [190, 21] width 197 height 18
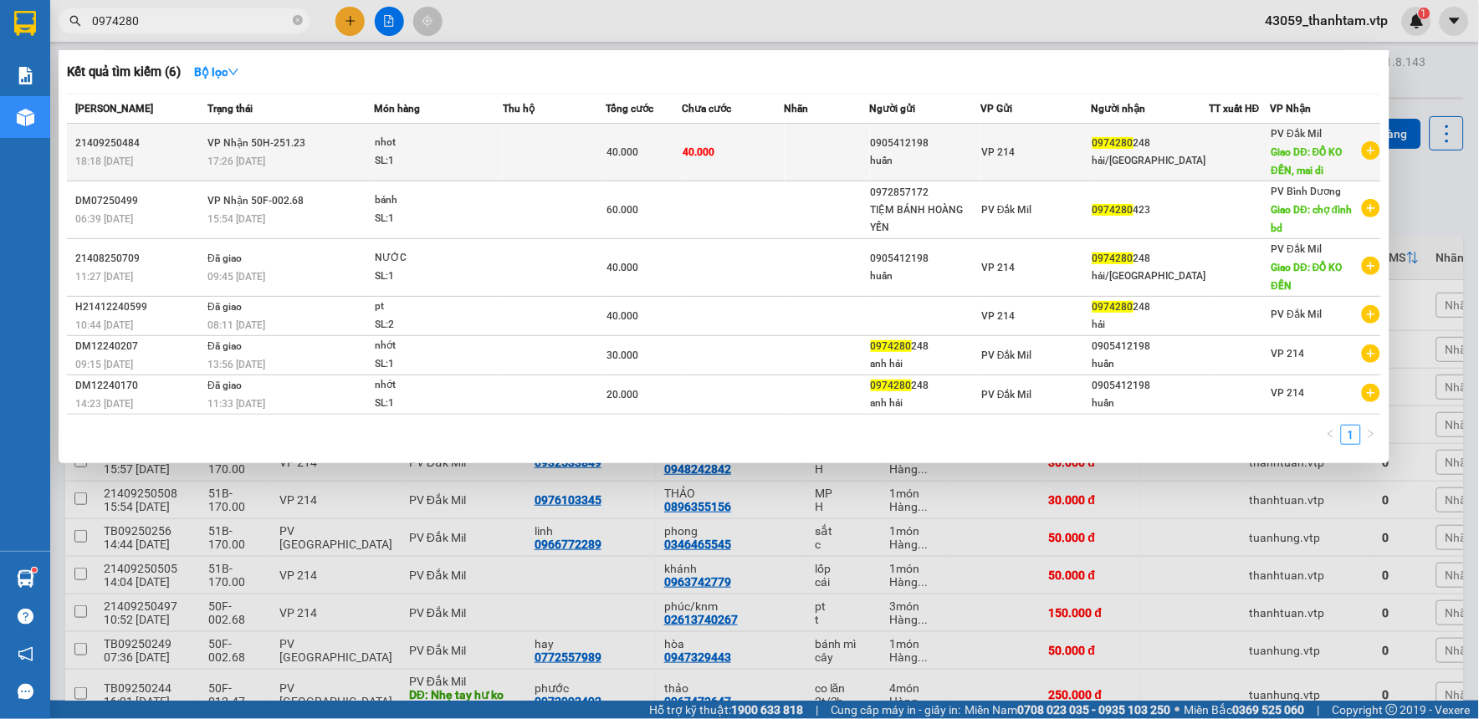
type input "0974280"
click at [555, 161] on td at bounding box center [555, 153] width 102 height 58
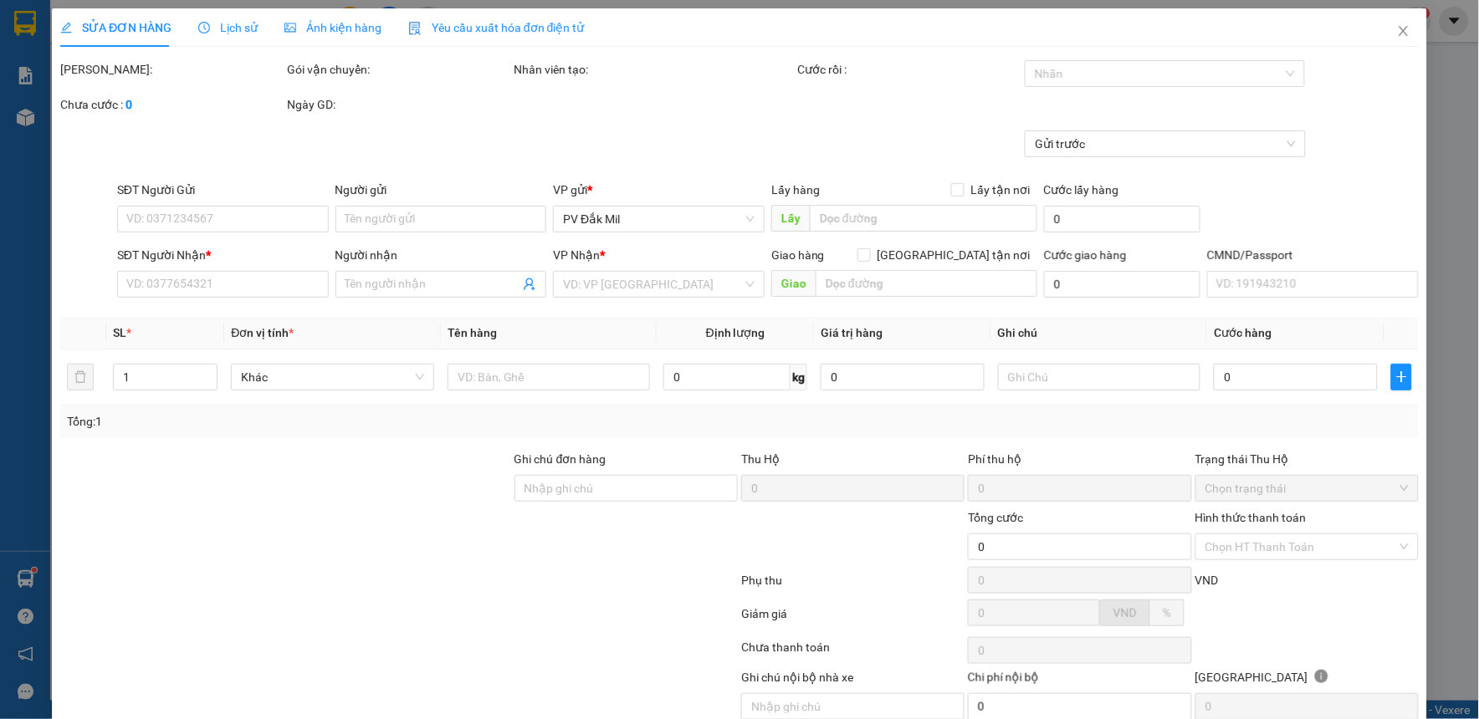
type input "0905412198"
type input "huấn"
type input "0974280248"
type input "hải/[GEOGRAPHIC_DATA]"
type input "ĐỔ KO ĐỀN, mai di"
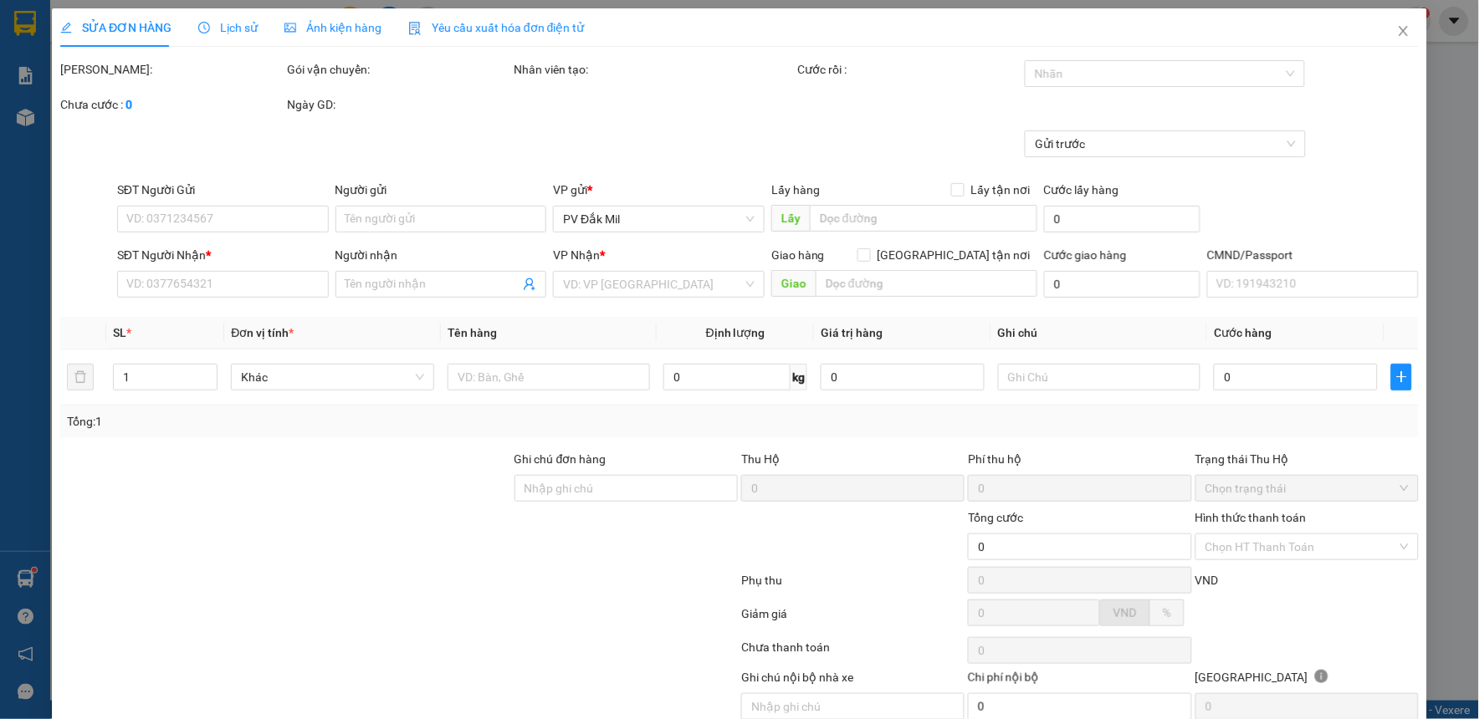
type input "40.000"
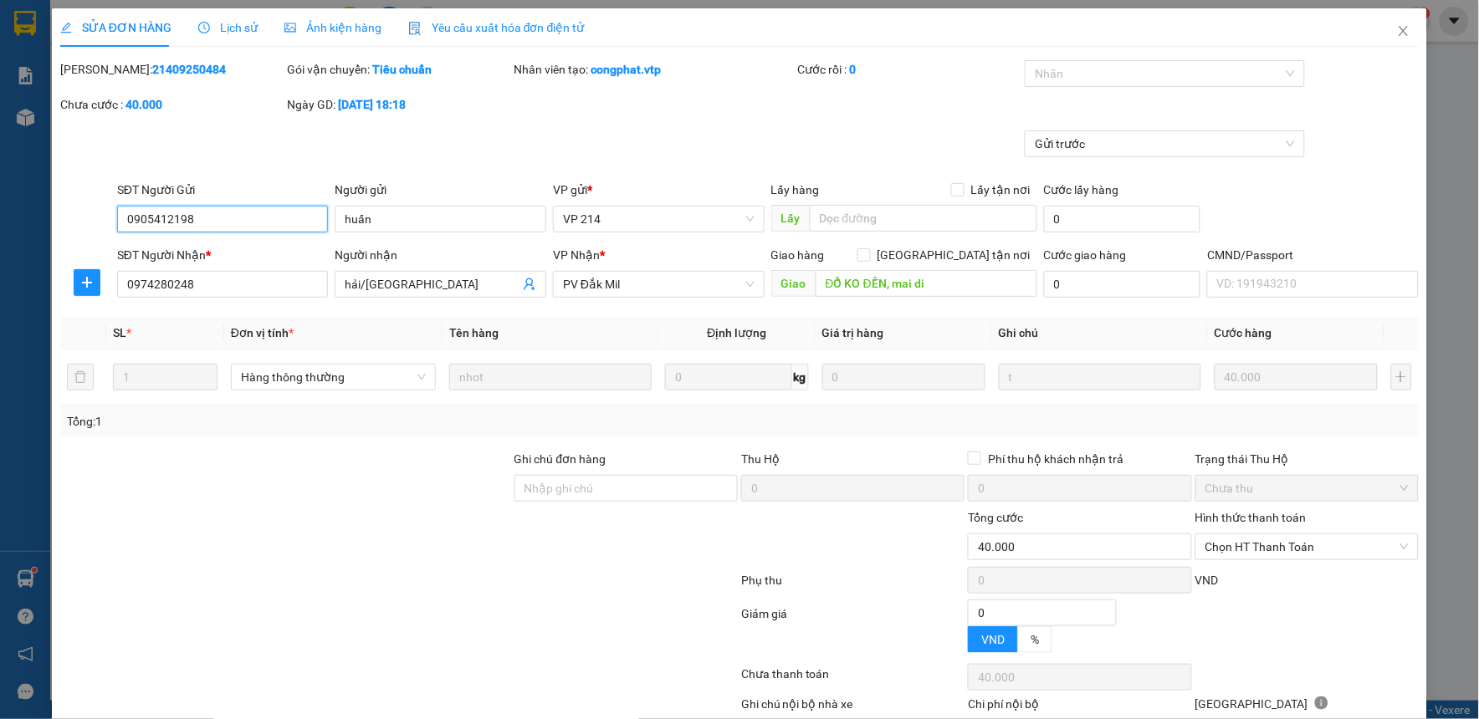
type input "2.000"
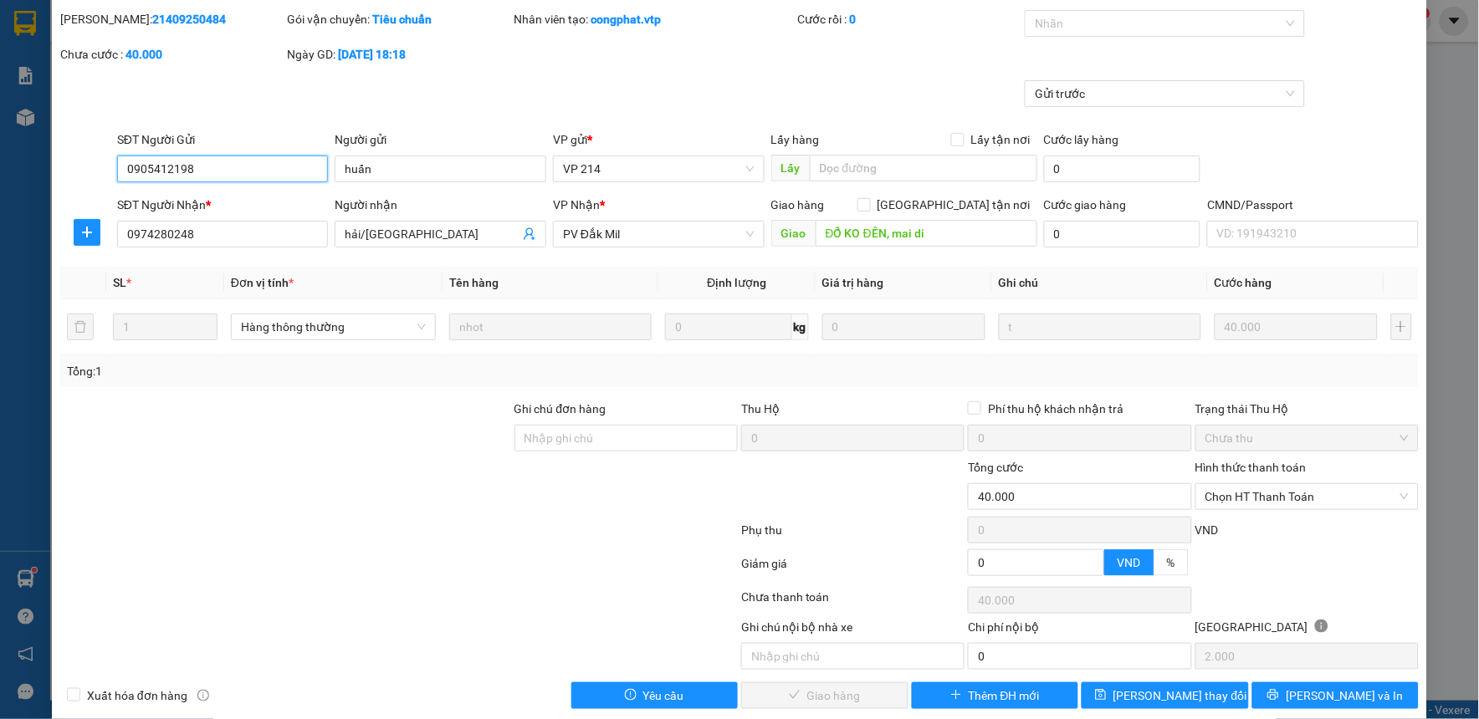
scroll to position [73, 0]
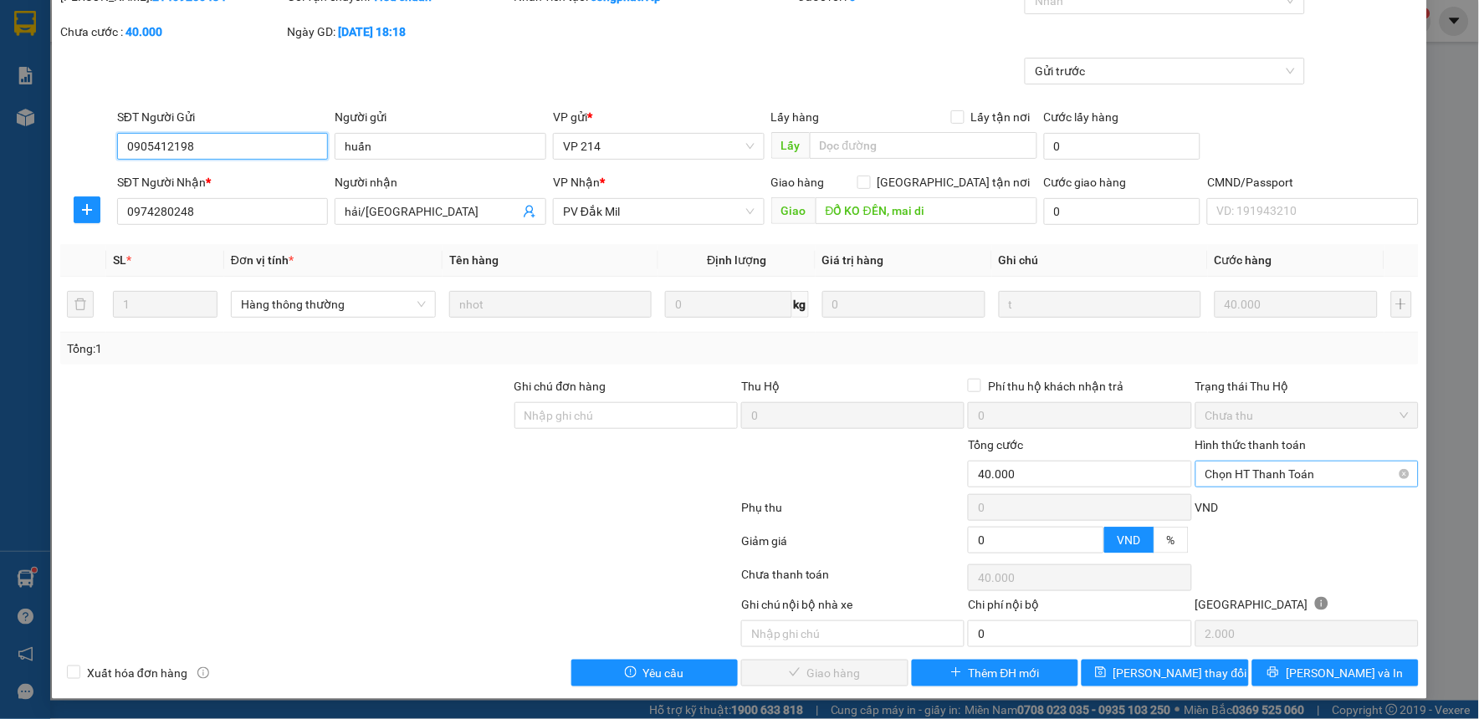
click at [1263, 473] on span "Chọn HT Thanh Toán" at bounding box center [1306, 474] width 203 height 25
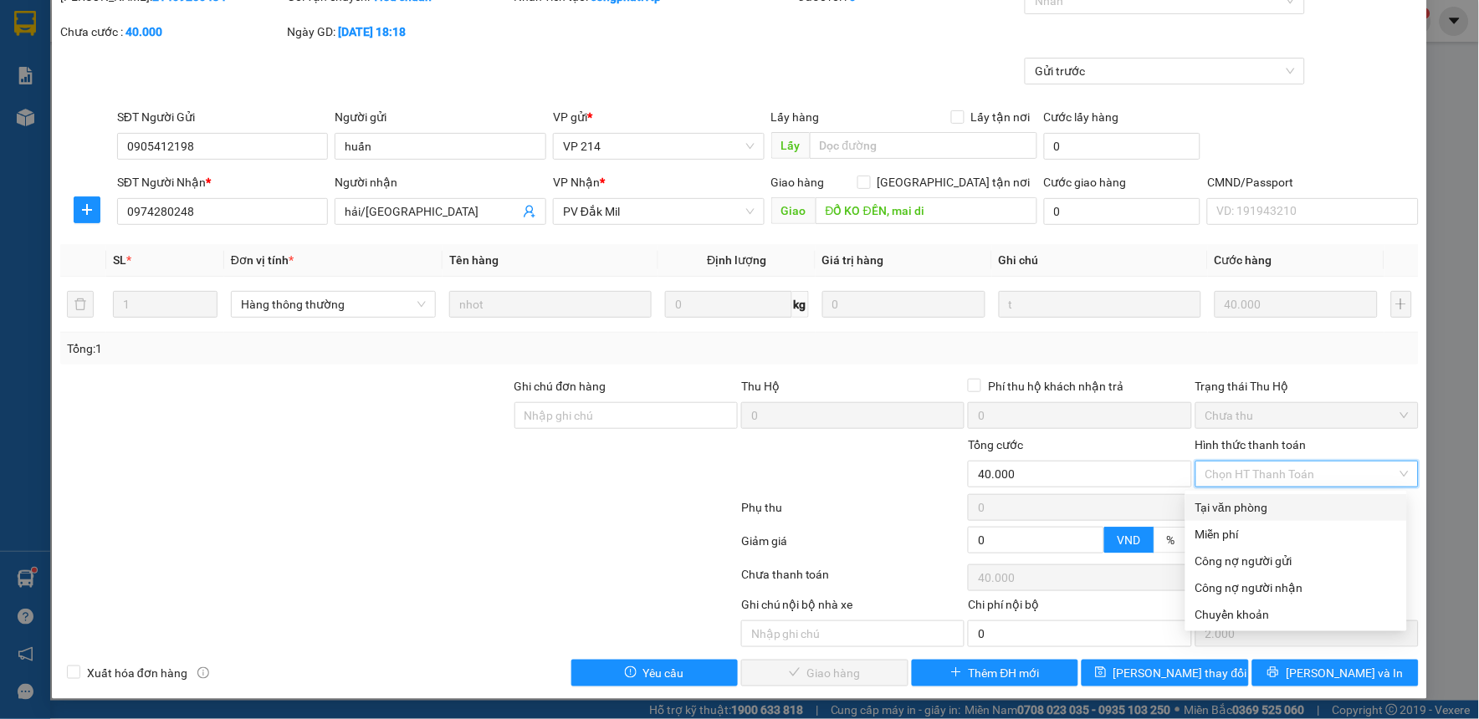
click at [1234, 512] on div "Tại văn phòng" at bounding box center [1296, 508] width 202 height 18
type input "0"
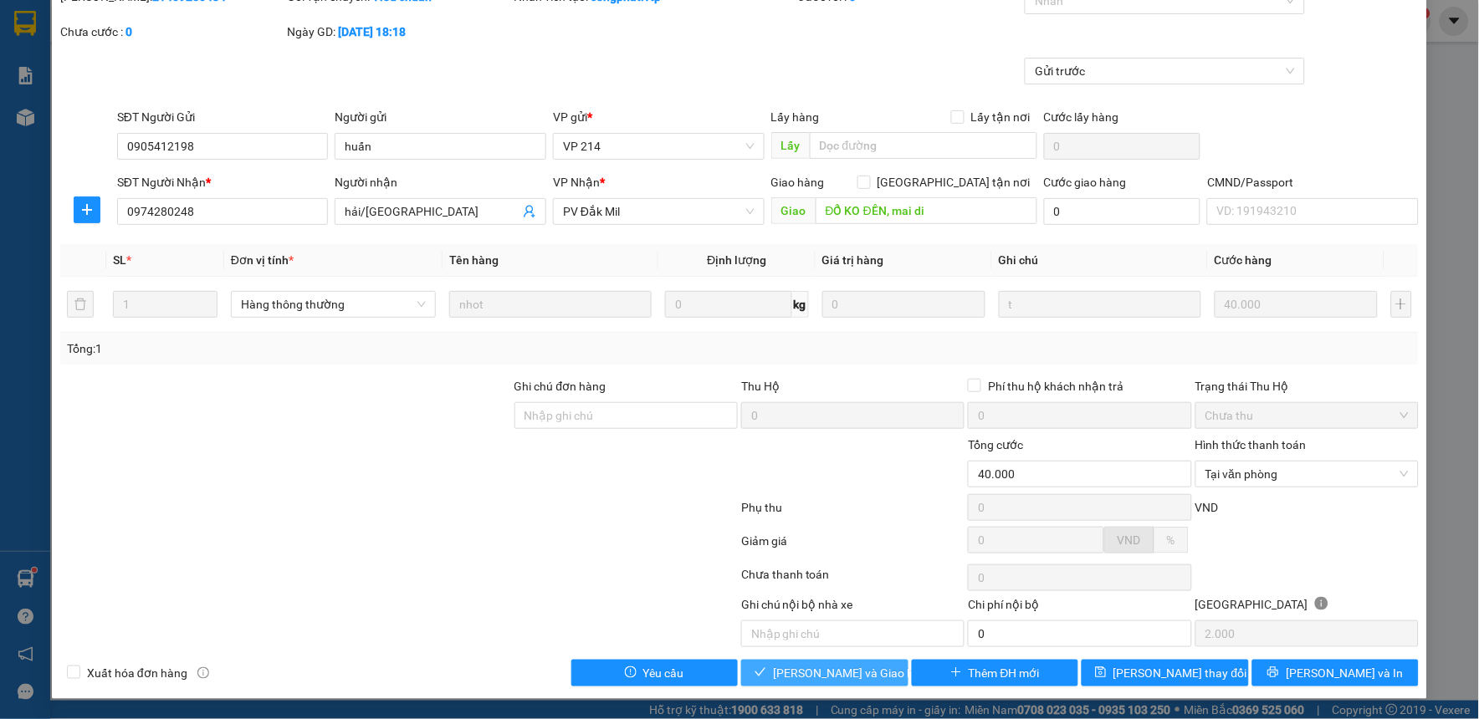
click at [857, 678] on span "[PERSON_NAME] và Giao hàng" at bounding box center [853, 673] width 161 height 18
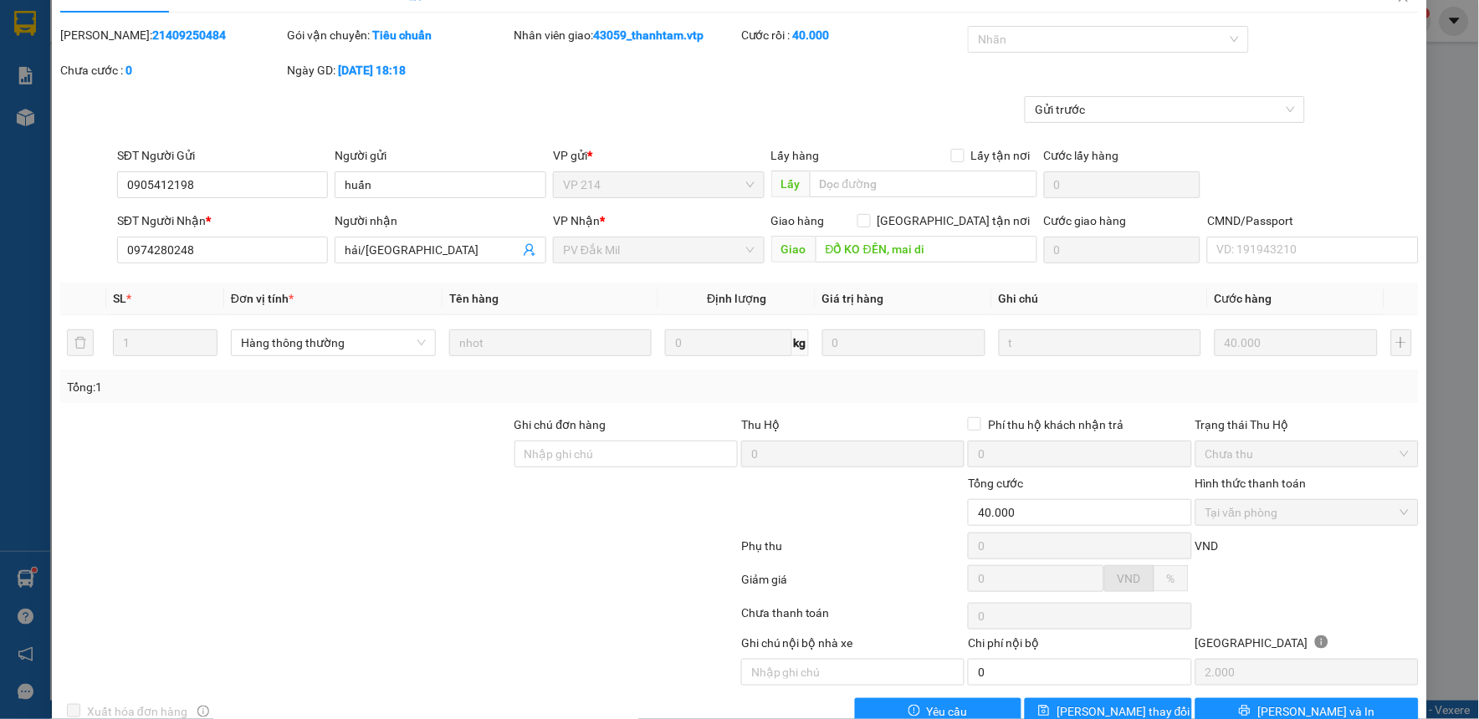
scroll to position [0, 0]
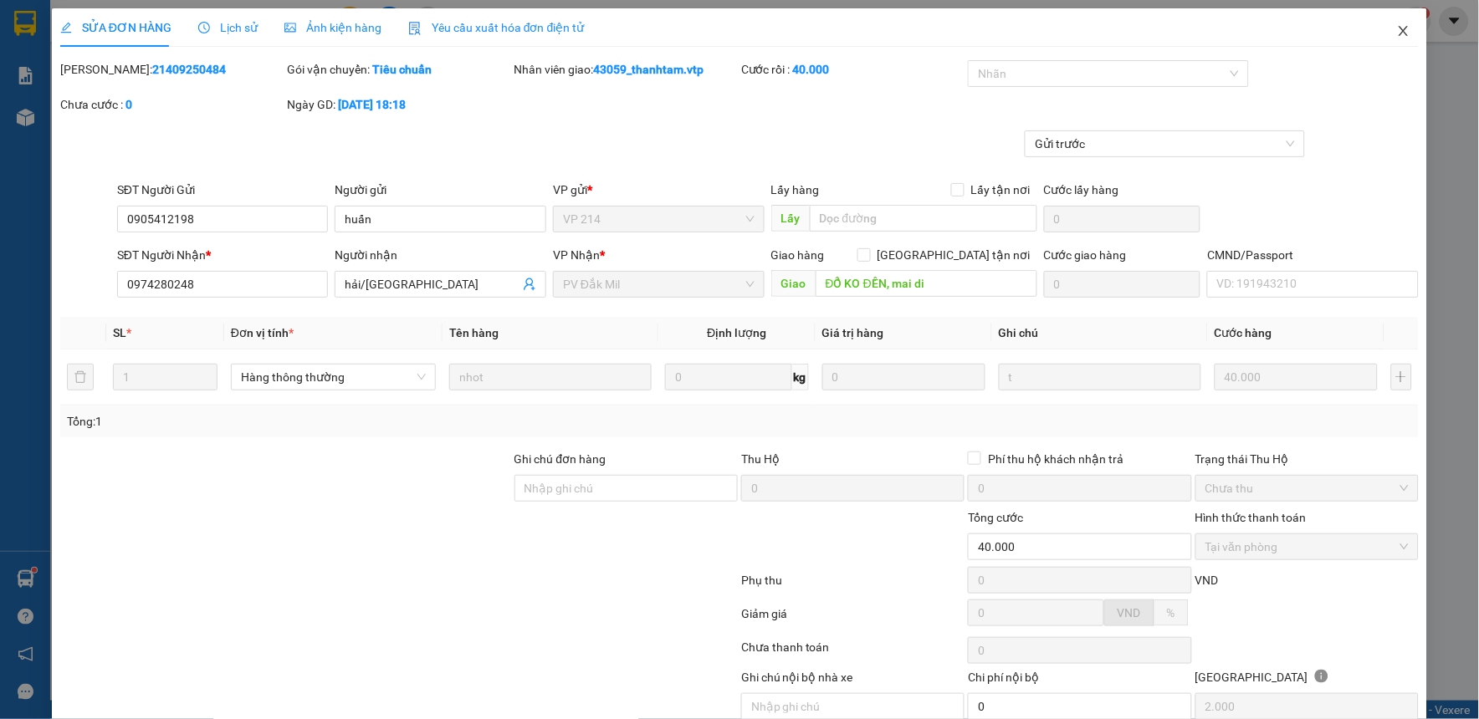
click at [1397, 34] on icon "close" at bounding box center [1403, 30] width 13 height 13
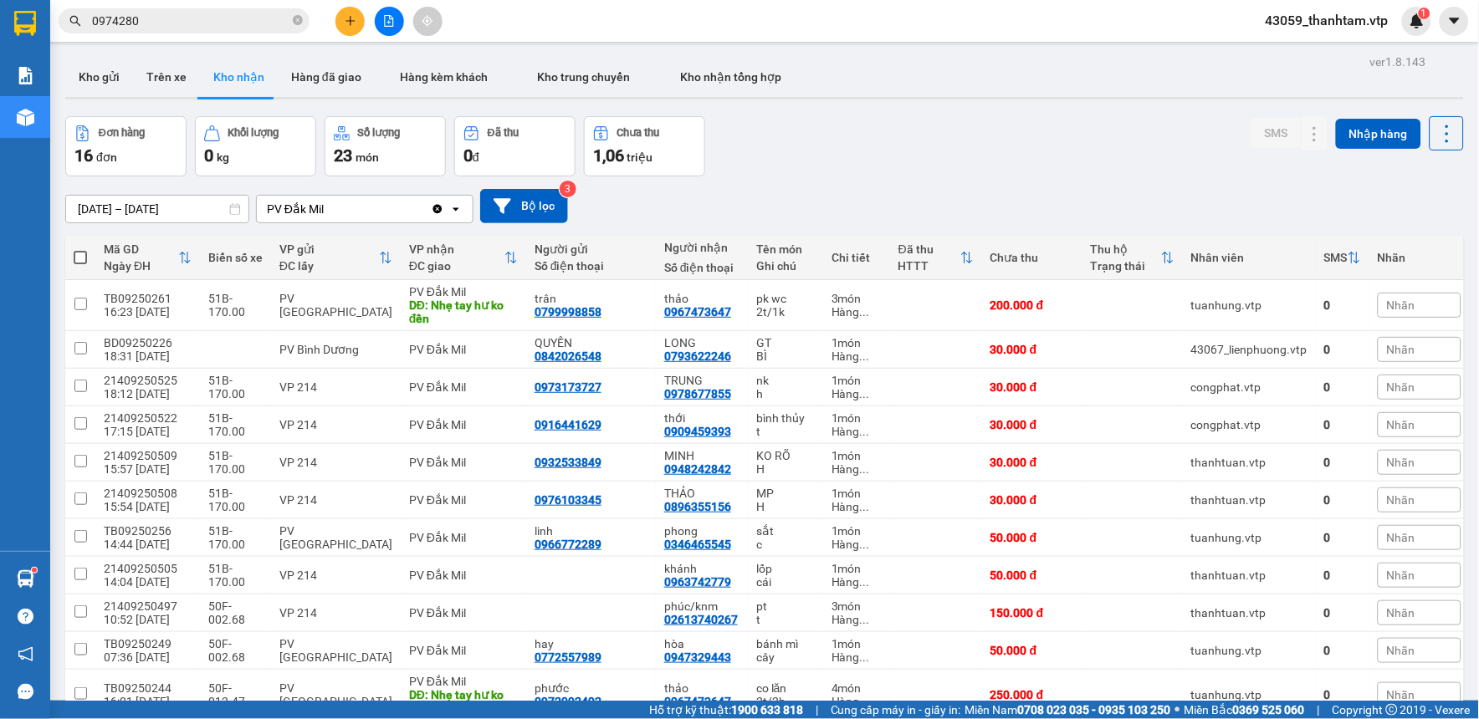
click at [974, 172] on div "Đơn hàng 16 đơn Khối lượng 0 kg Số lượng 23 món Đã thu 0 đ Chưa thu 1,06 triệu …" at bounding box center [764, 146] width 1399 height 60
click at [257, 17] on input "0974280" at bounding box center [190, 21] width 197 height 18
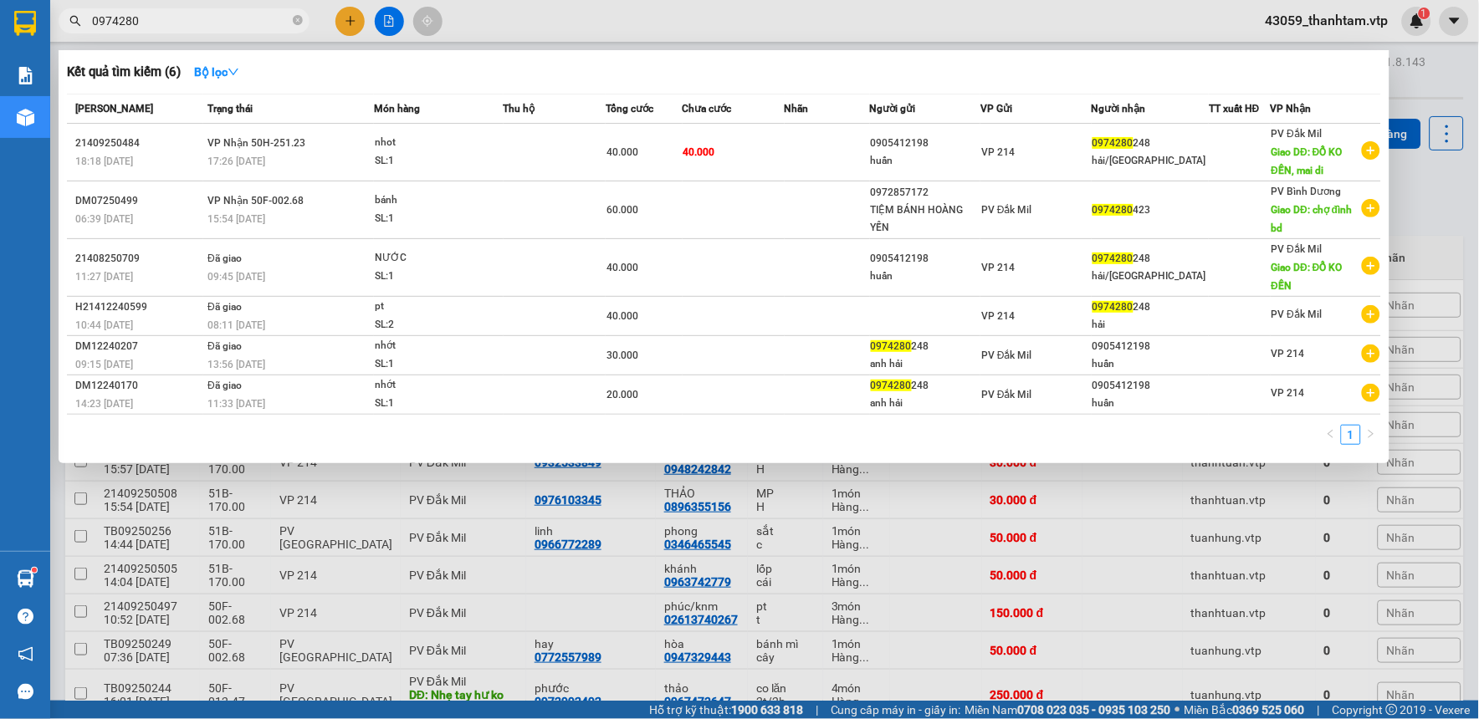
click at [257, 17] on input "0974280" at bounding box center [190, 21] width 197 height 18
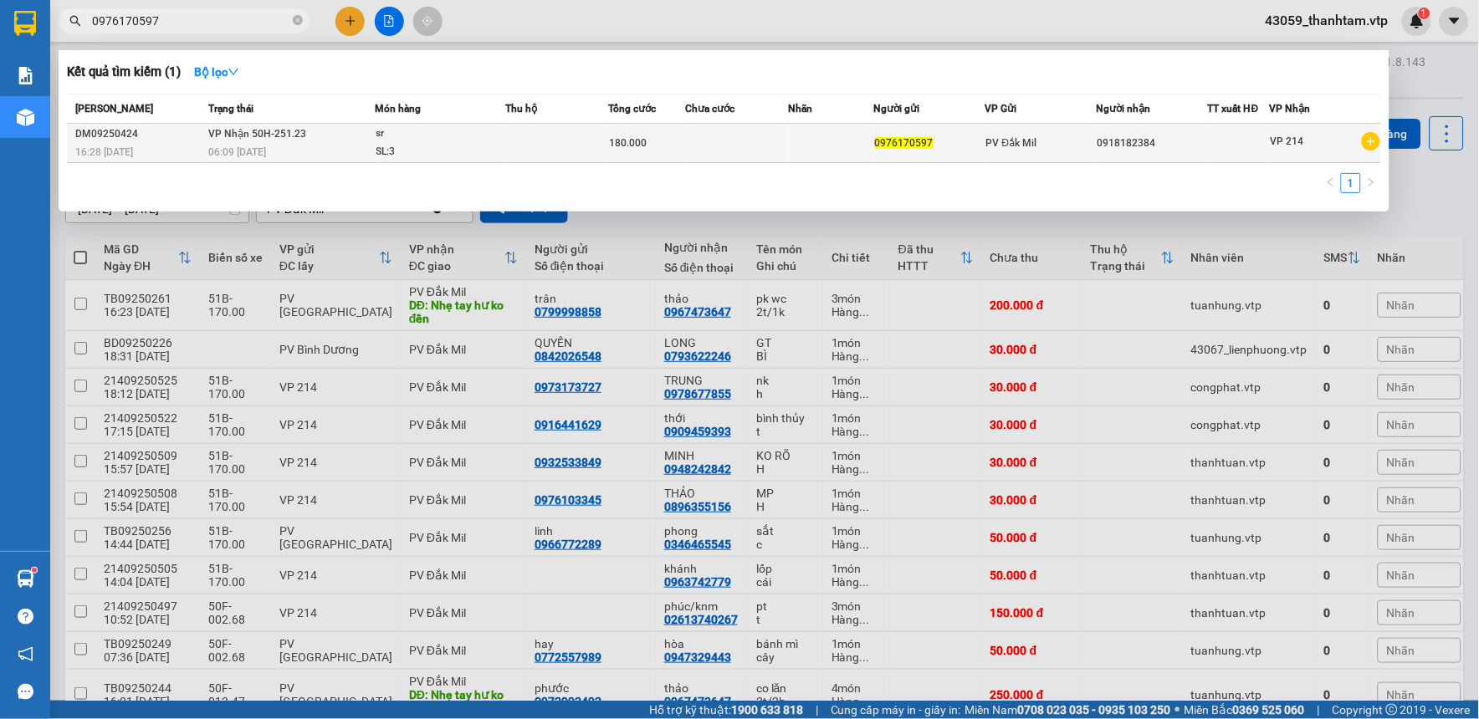
type input "0976170597"
click at [746, 149] on td at bounding box center [736, 143] width 103 height 39
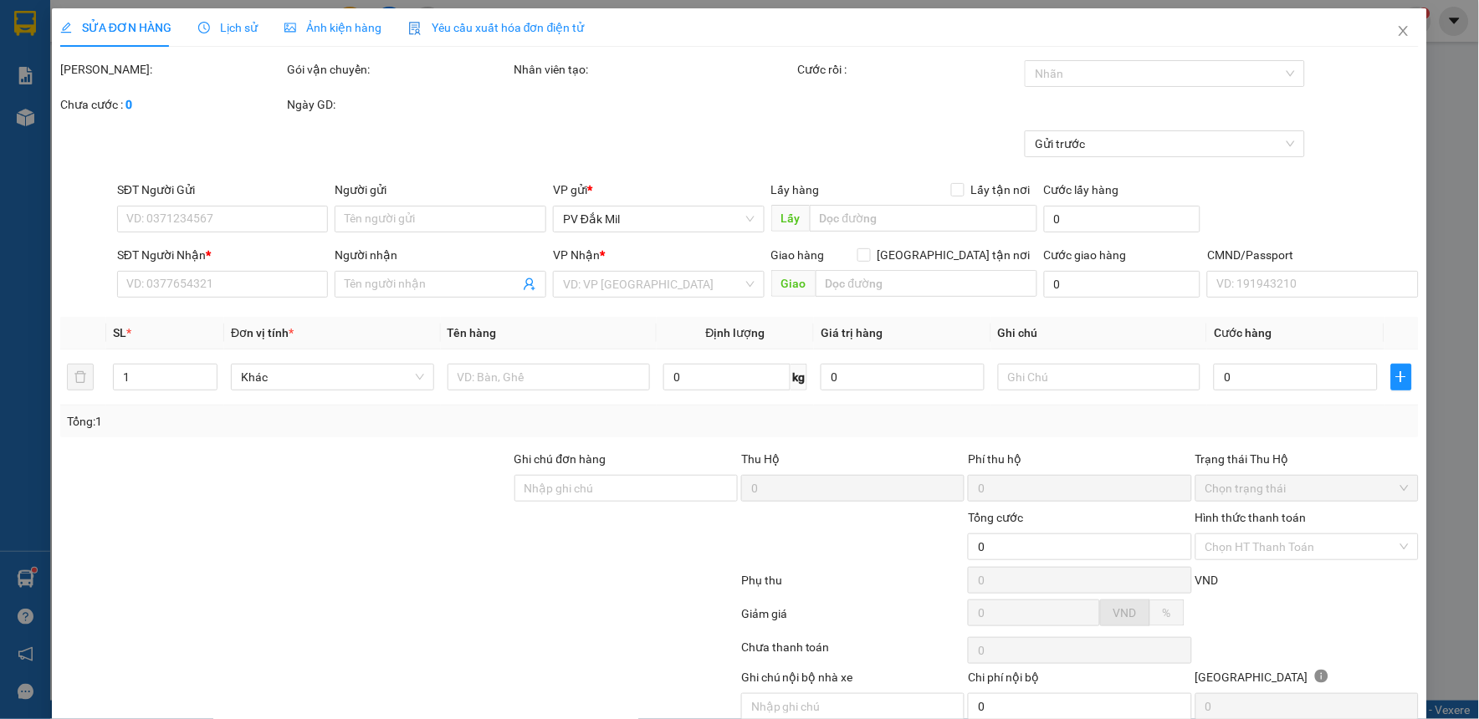
type input "0976170597"
type input "0918182384"
type input "180.000"
type input "0"
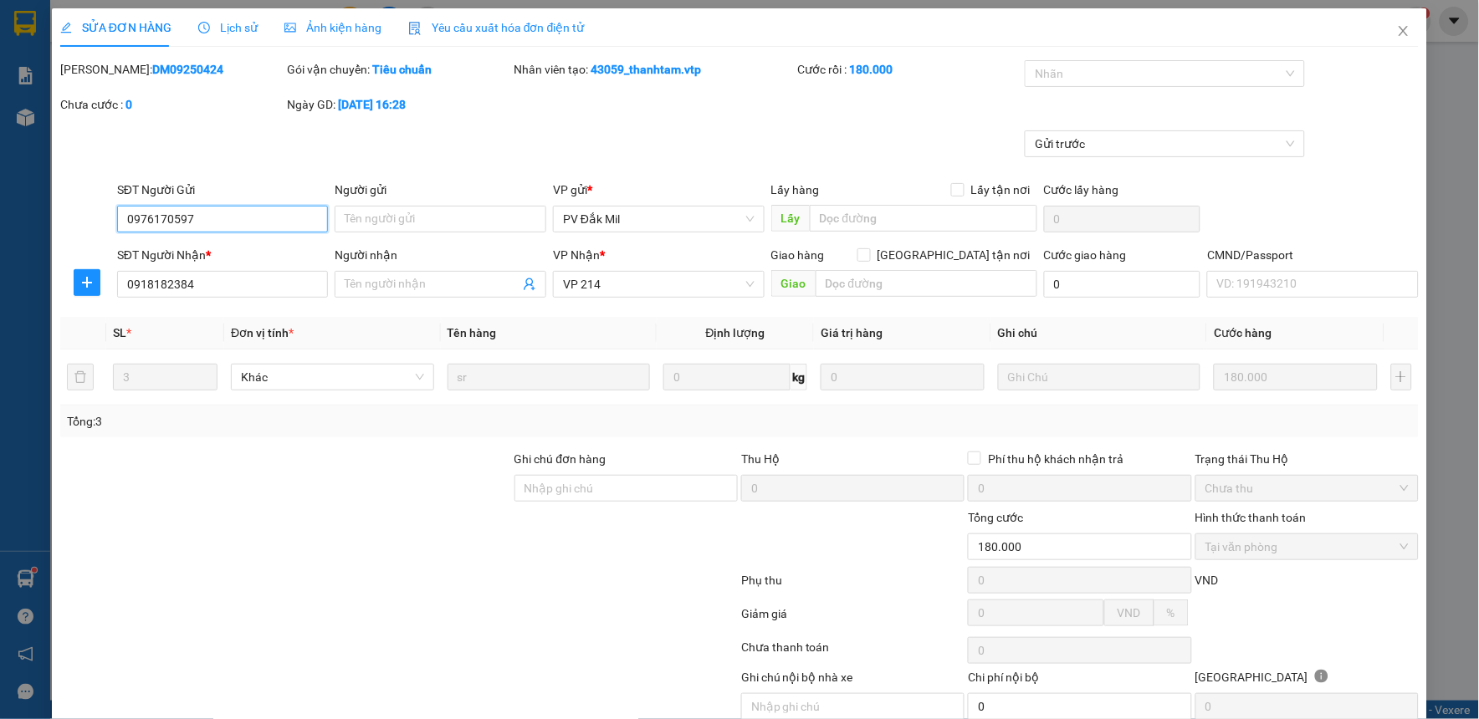
type input "9.000"
click at [1399, 28] on icon "close" at bounding box center [1403, 31] width 9 height 10
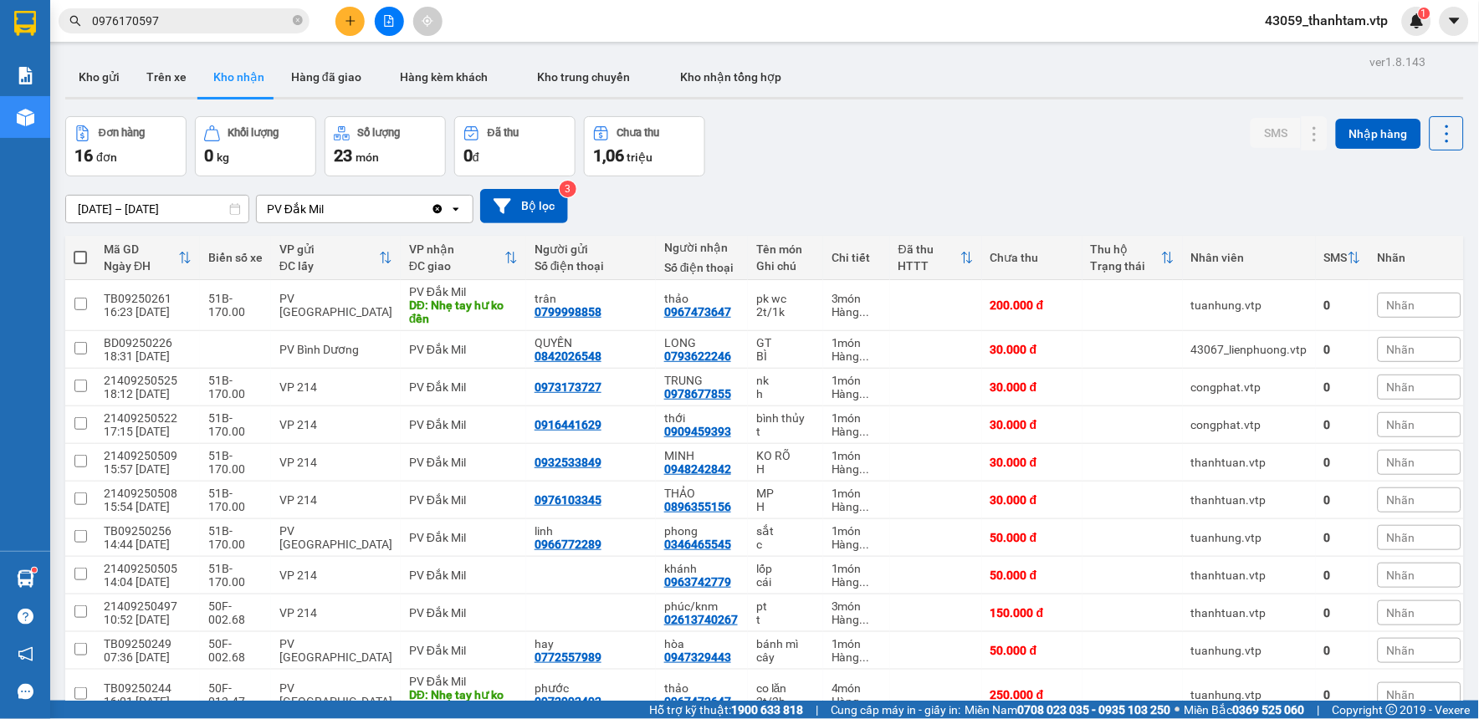
click at [905, 134] on div "Đơn hàng 16 đơn Khối lượng 0 kg Số lượng 23 món Đã thu 0 đ Chưa thu 1,06 triệu …" at bounding box center [764, 146] width 1399 height 60
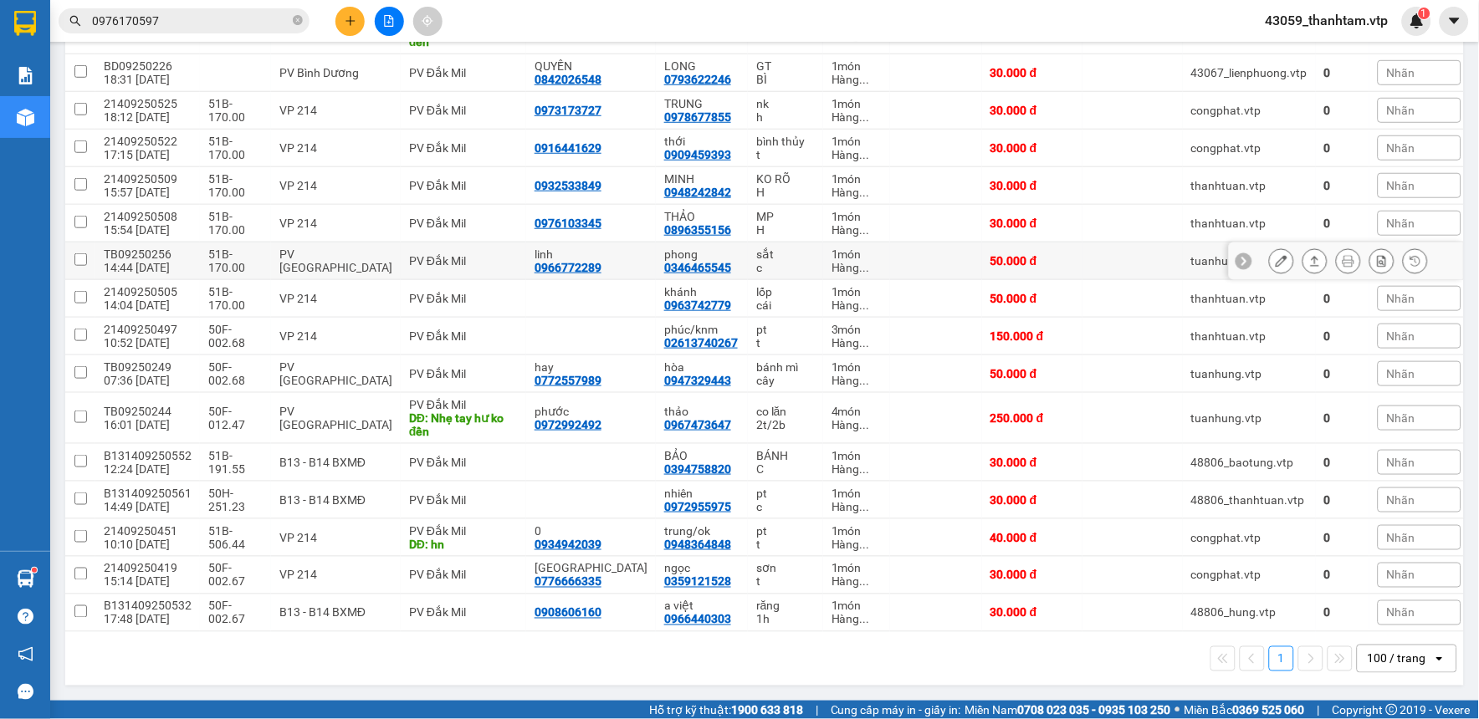
scroll to position [186, 0]
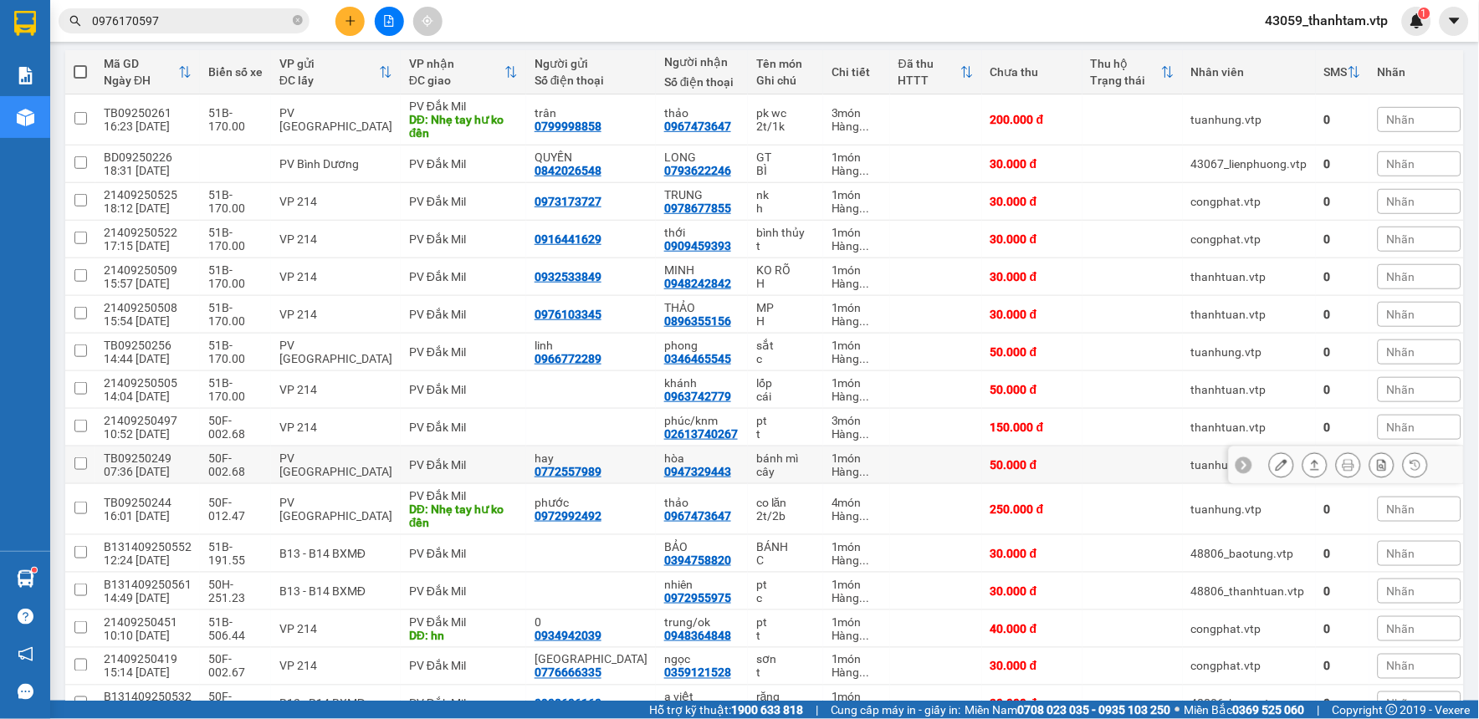
click at [1276, 461] on icon at bounding box center [1282, 465] width 12 height 12
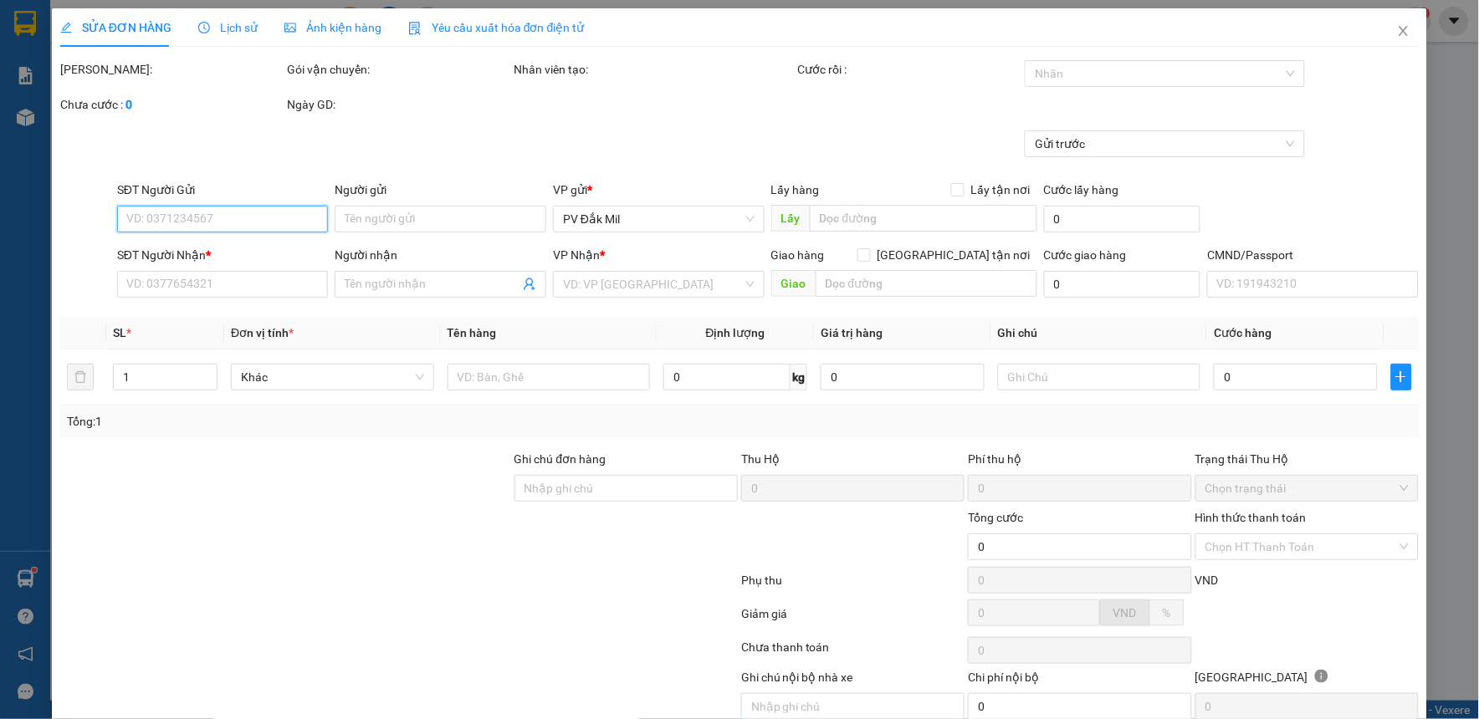
type input "0772557989"
type input "hay"
type input "0947329443"
type input "hòa"
type input "50.000"
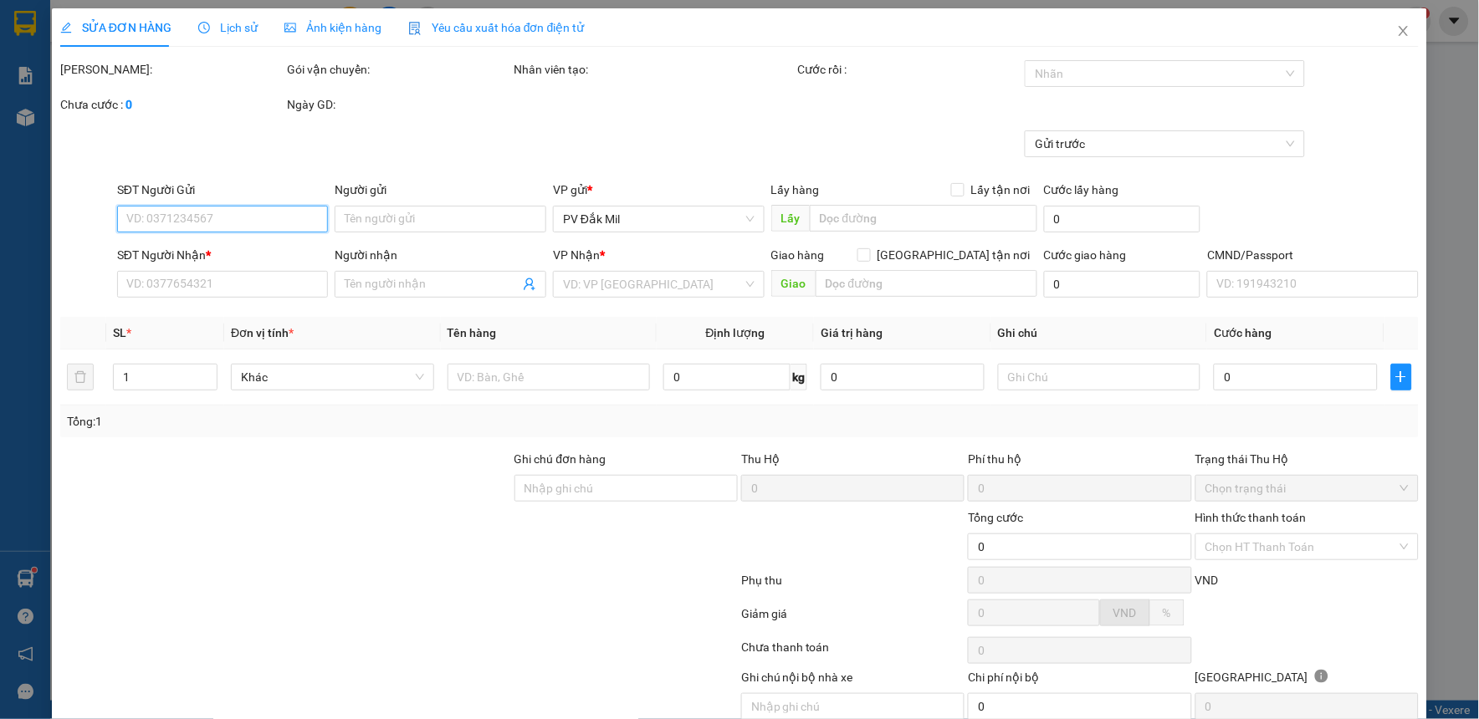
type input "50.000"
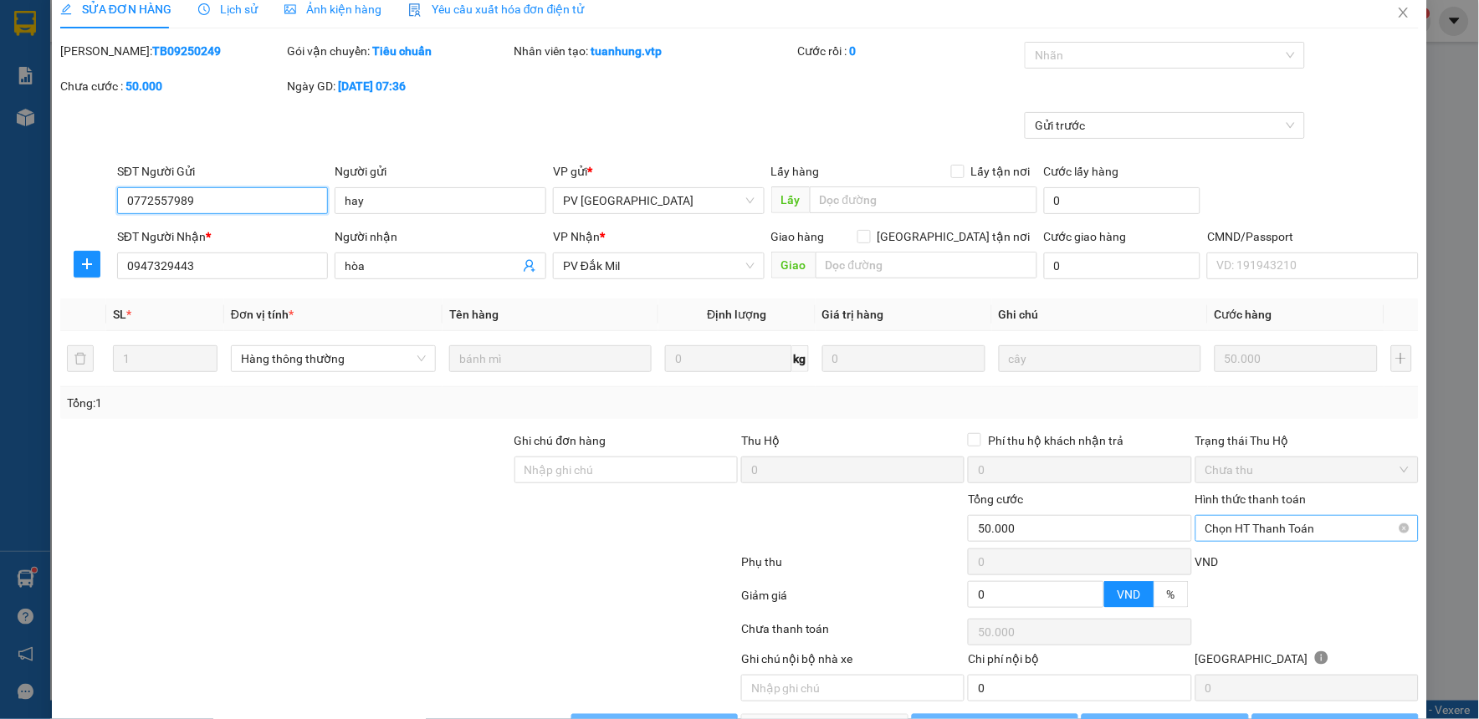
type input "2.500"
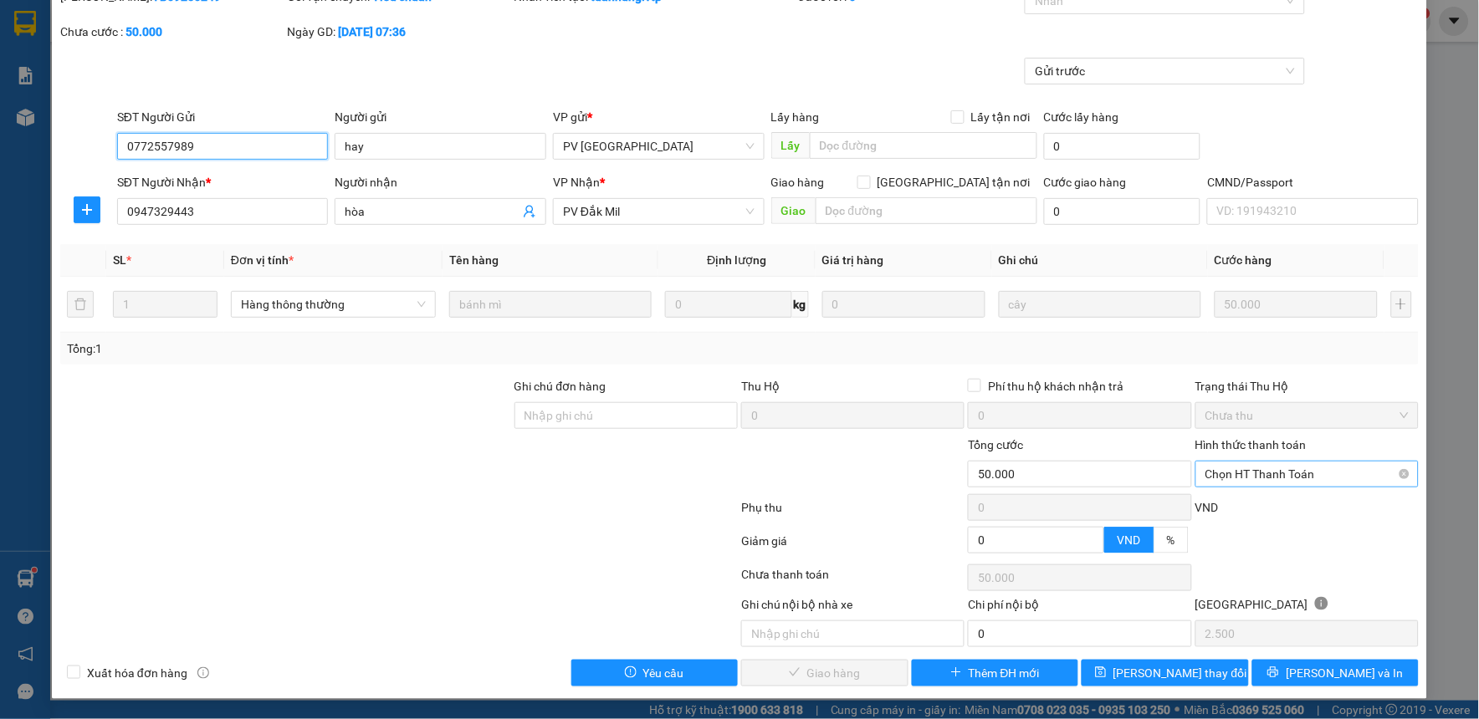
click at [1251, 477] on span "Chọn HT Thanh Toán" at bounding box center [1306, 474] width 203 height 25
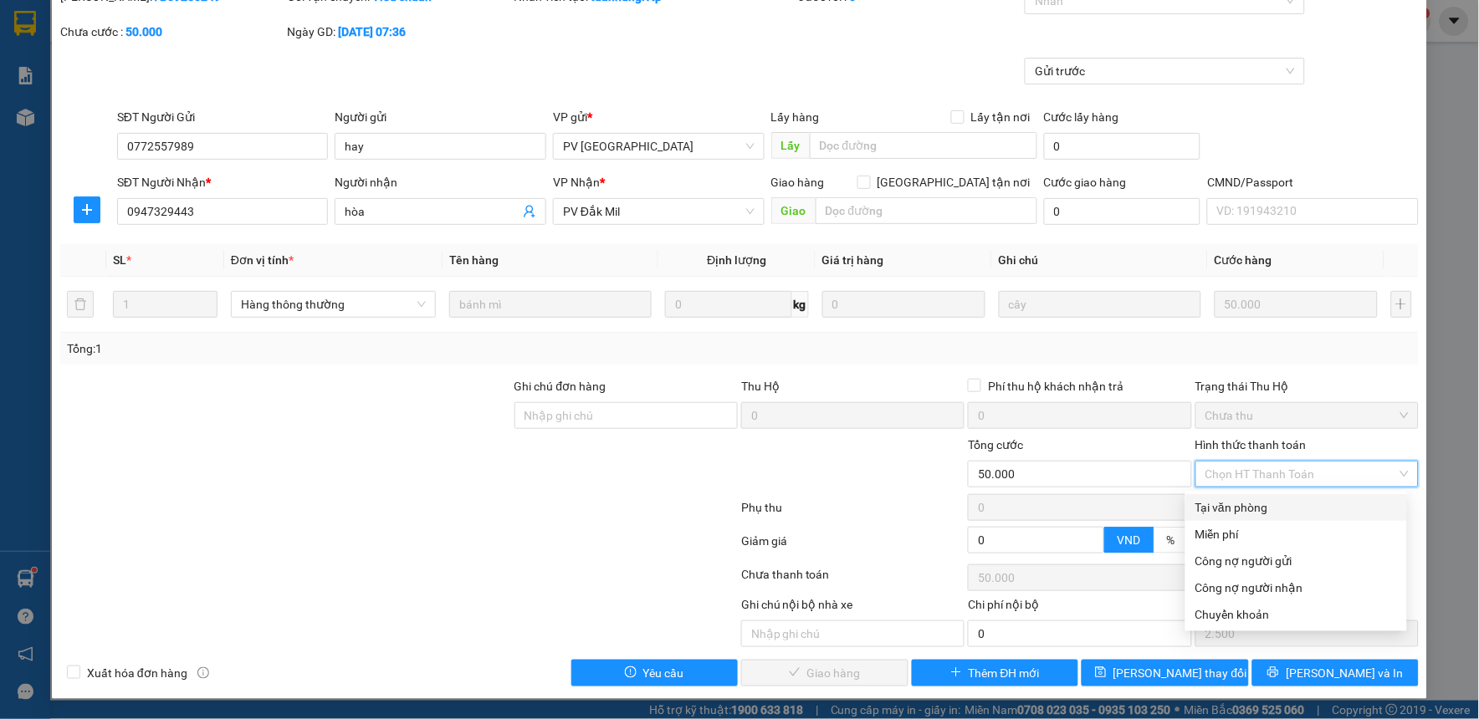
click at [1247, 506] on div "Tại văn phòng" at bounding box center [1296, 508] width 202 height 18
type input "0"
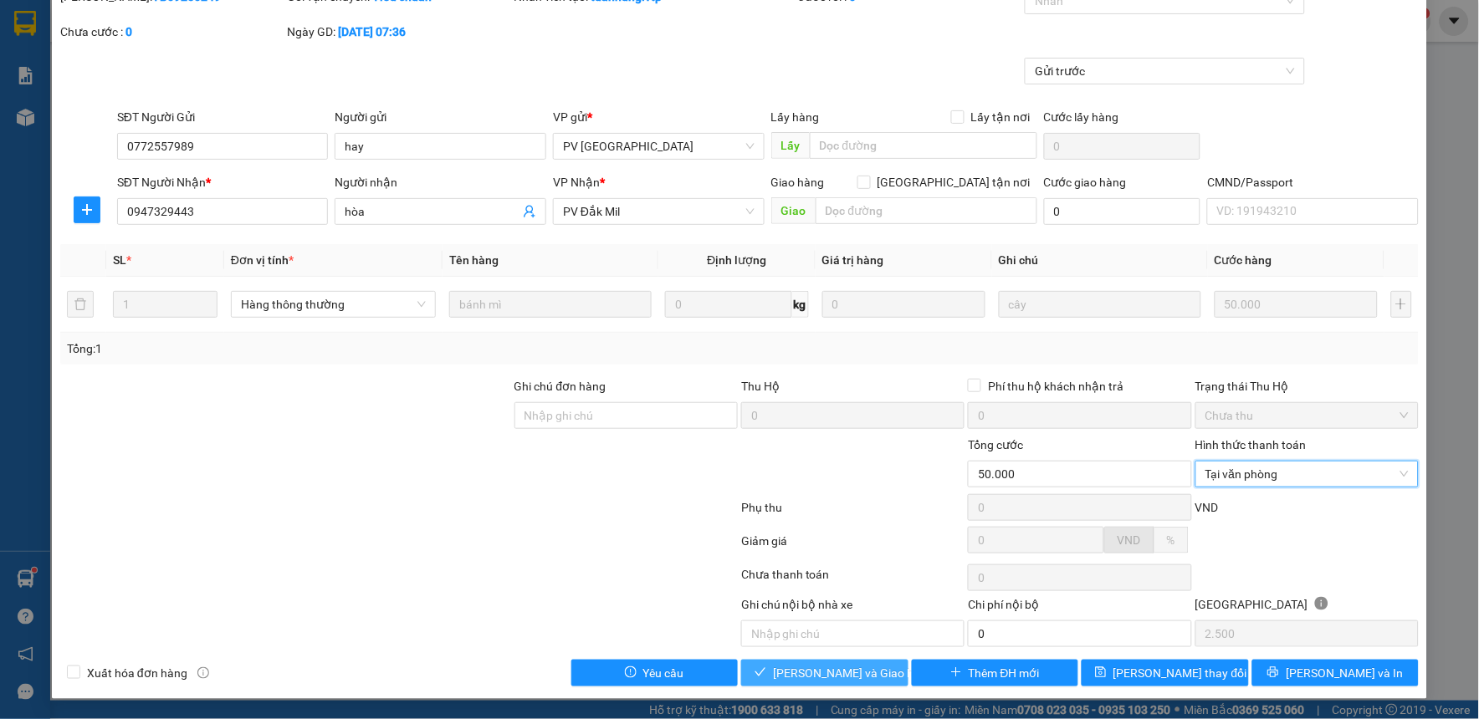
click at [840, 678] on span "[PERSON_NAME] và Giao hàng" at bounding box center [853, 673] width 161 height 18
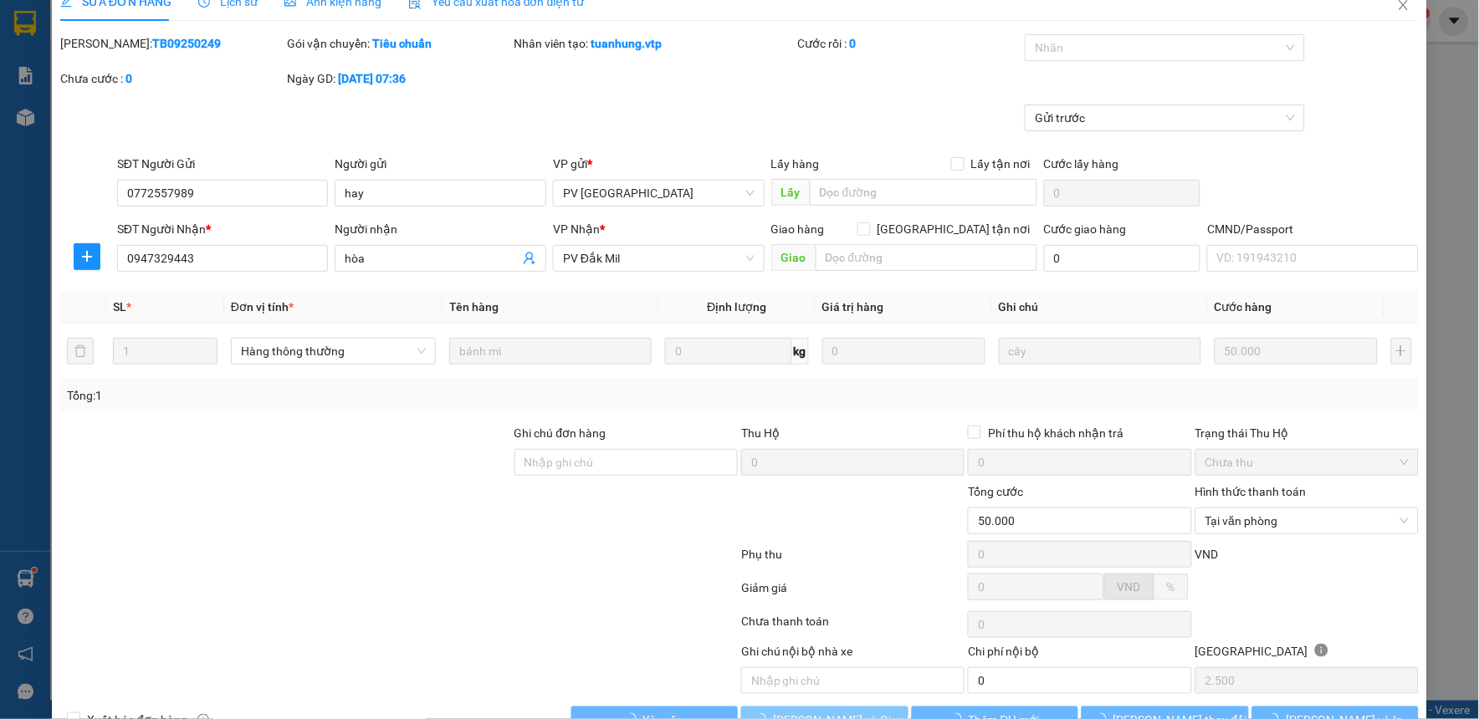
scroll to position [0, 0]
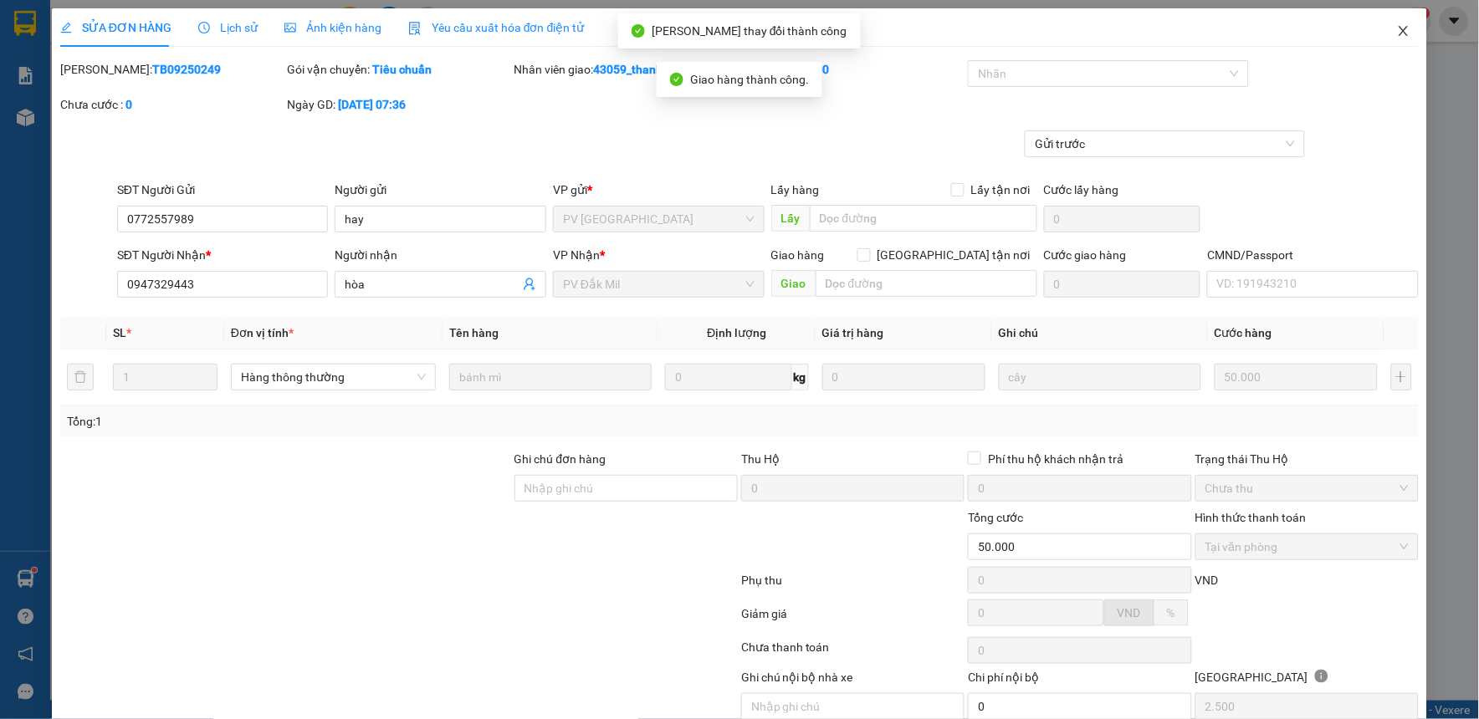
click at [1385, 38] on span "Close" at bounding box center [1403, 31] width 47 height 47
